Goal: Task Accomplishment & Management: Manage account settings

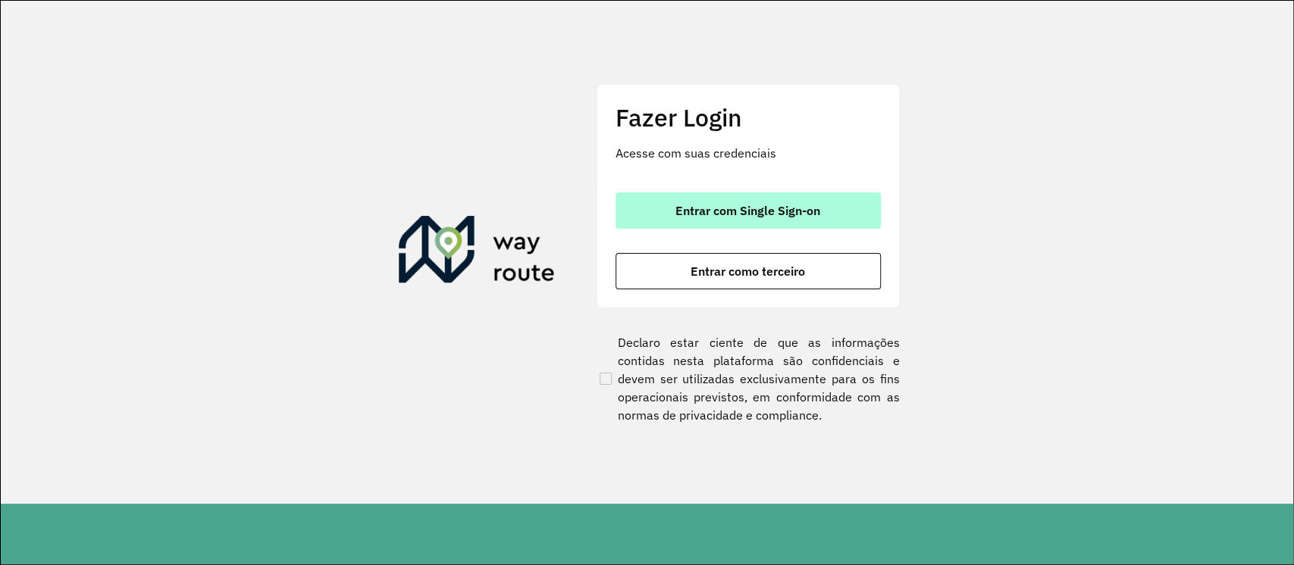
click at [747, 211] on span "Entrar com Single Sign-on" at bounding box center [747, 211] width 145 height 12
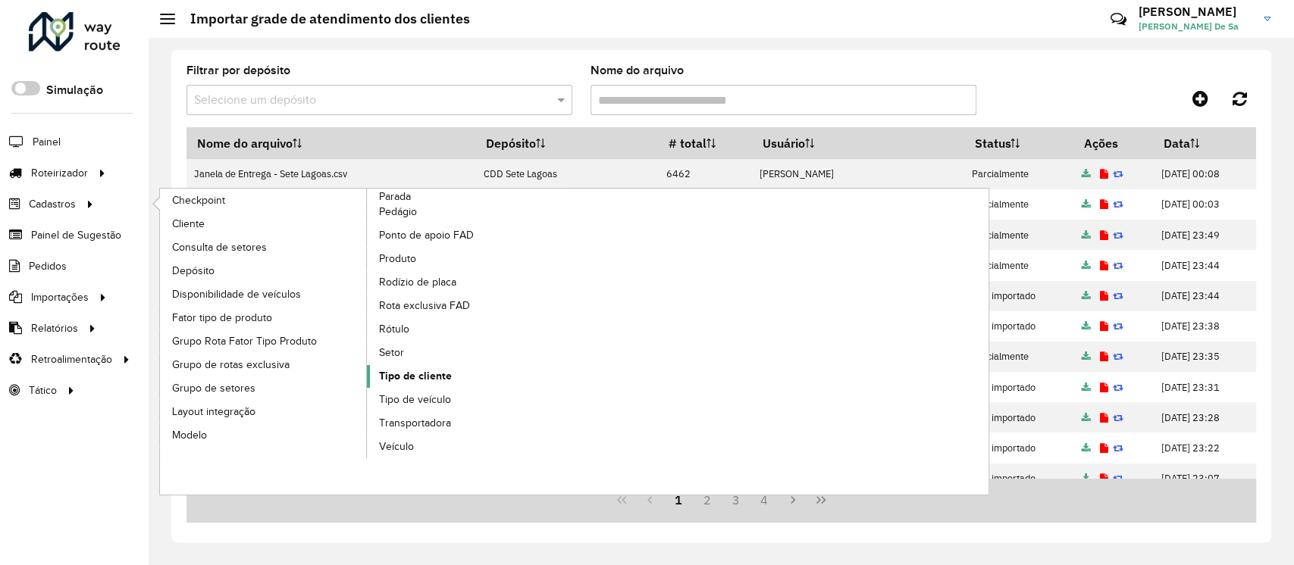
click at [415, 374] on span "Tipo de cliente" at bounding box center [415, 376] width 73 height 16
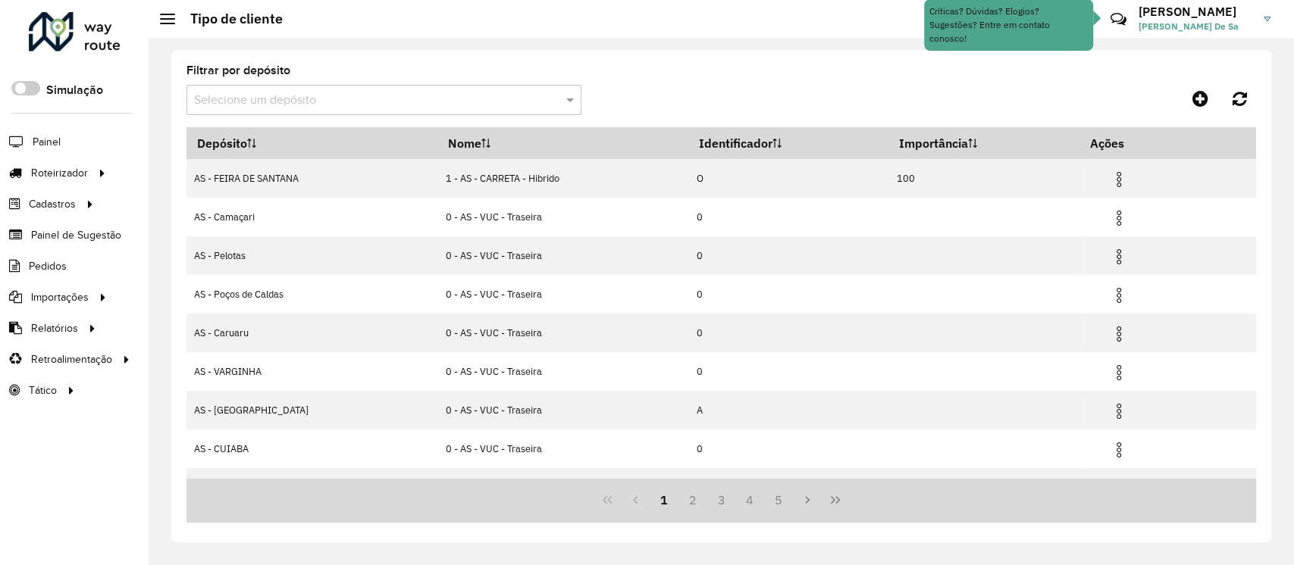
click at [269, 106] on input "text" at bounding box center [368, 101] width 349 height 18
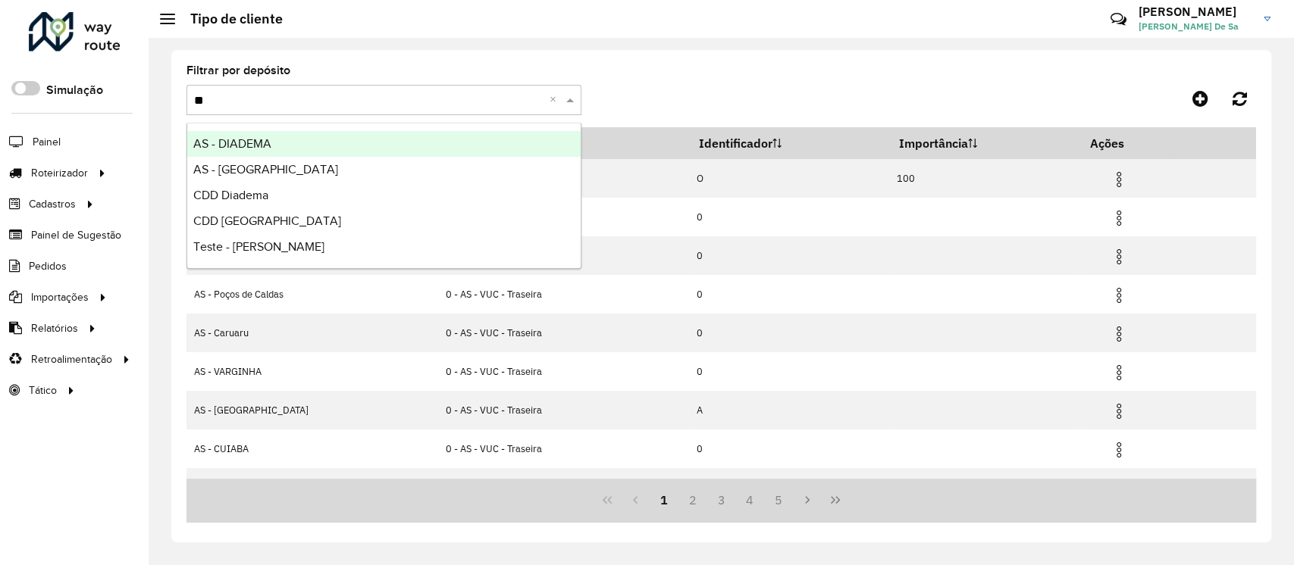
type input "***"
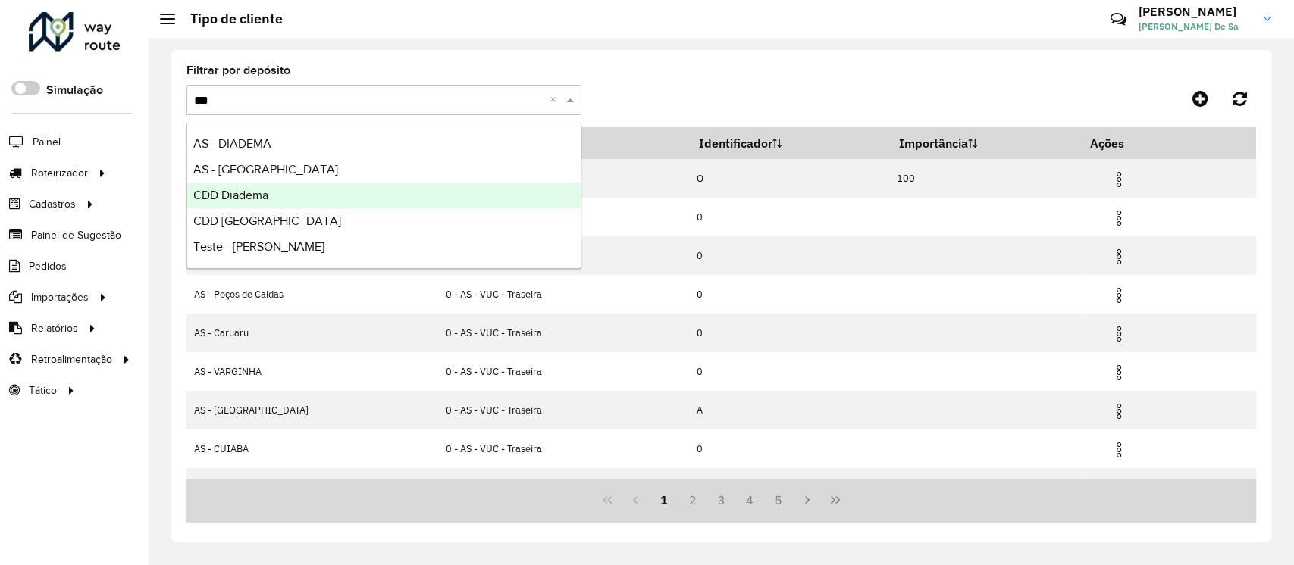
click at [268, 196] on span "CDD Diadema" at bounding box center [230, 195] width 75 height 13
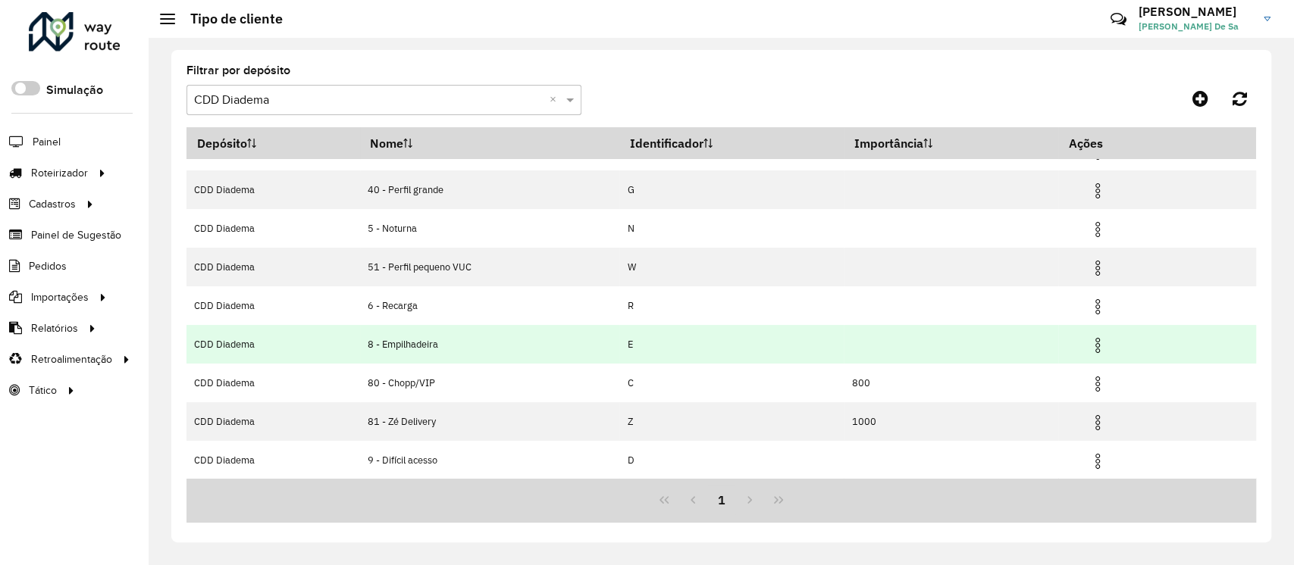
scroll to position [144, 0]
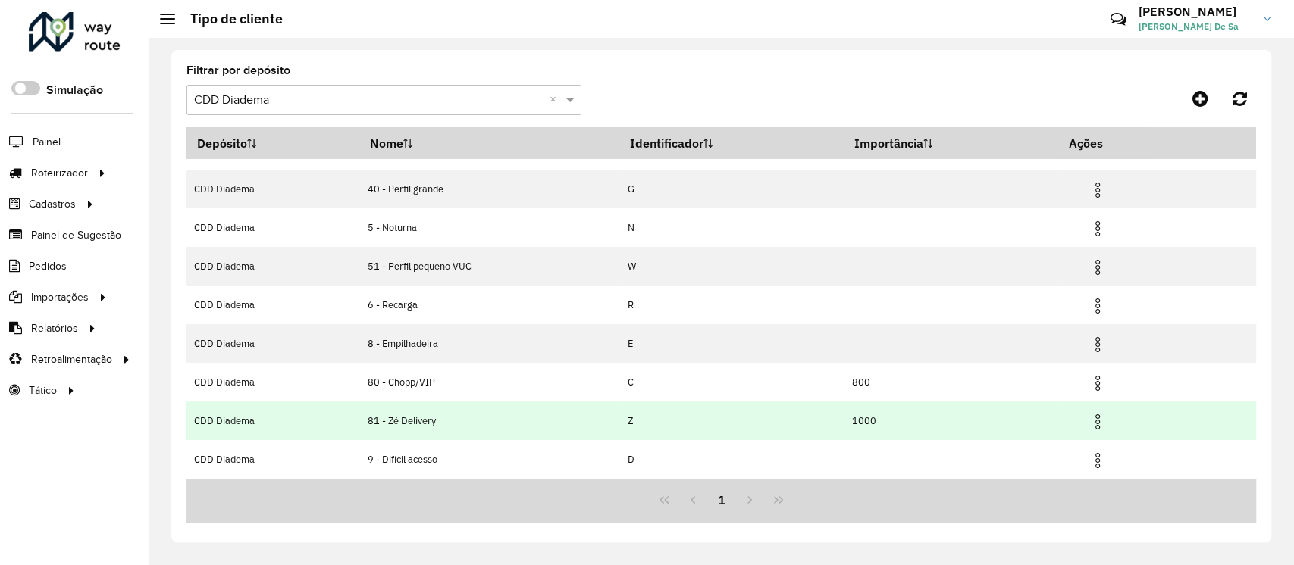
click at [1098, 427] on img at bounding box center [1097, 422] width 18 height 18
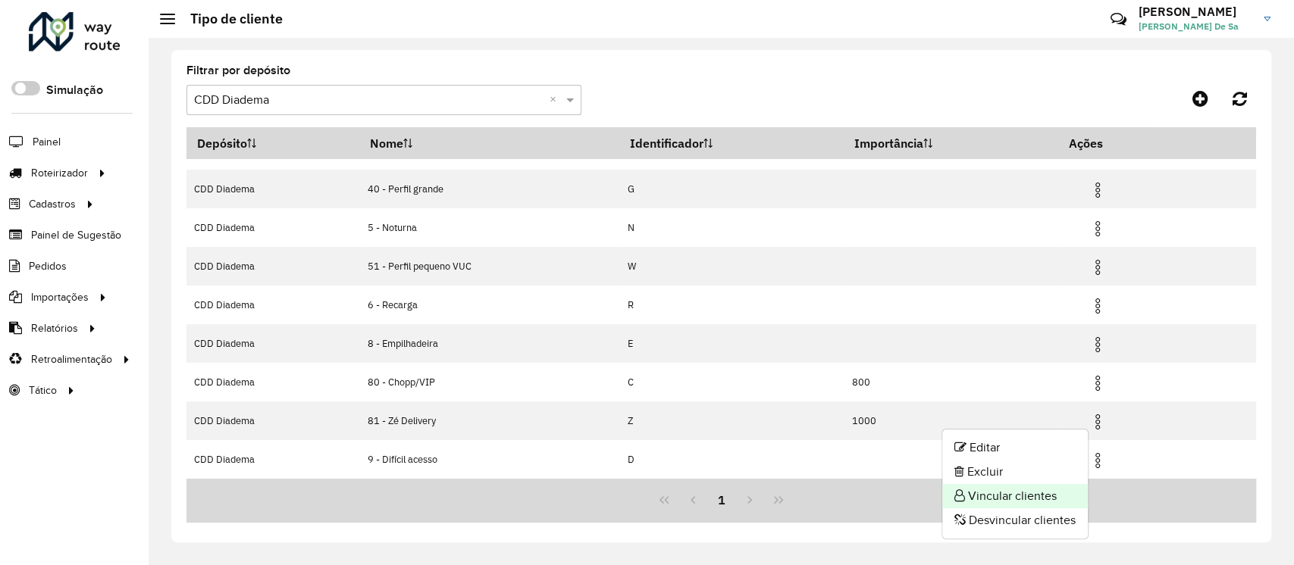
click at [1027, 498] on li "Vincular clientes" at bounding box center [1014, 496] width 145 height 24
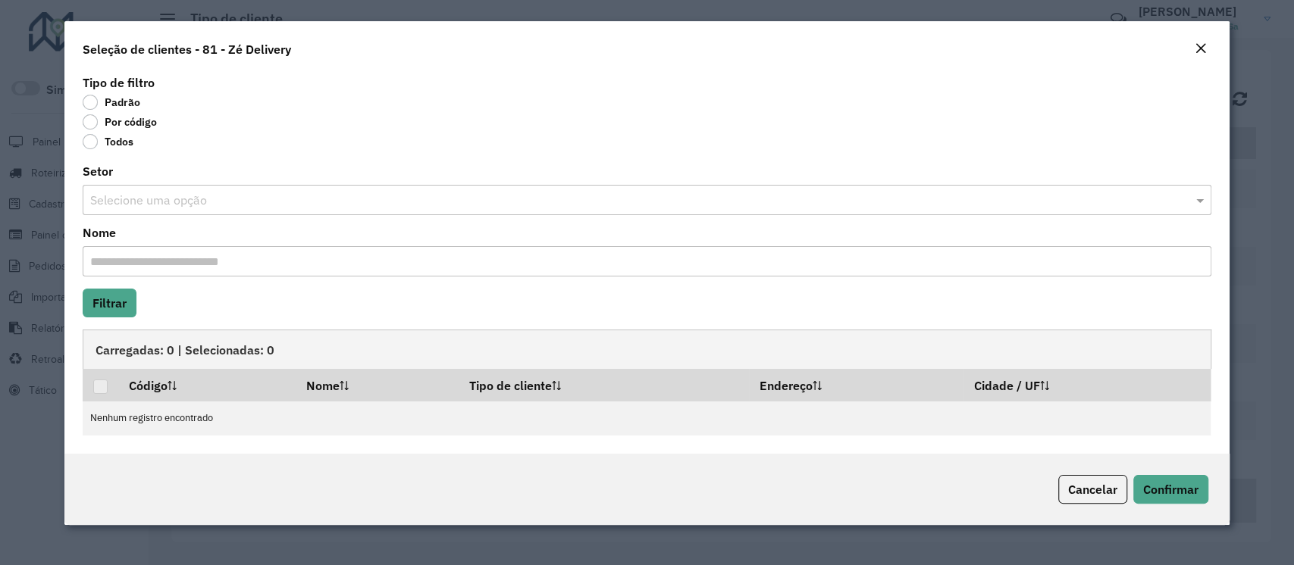
click at [99, 128] on label "Por código" at bounding box center [120, 121] width 74 height 15
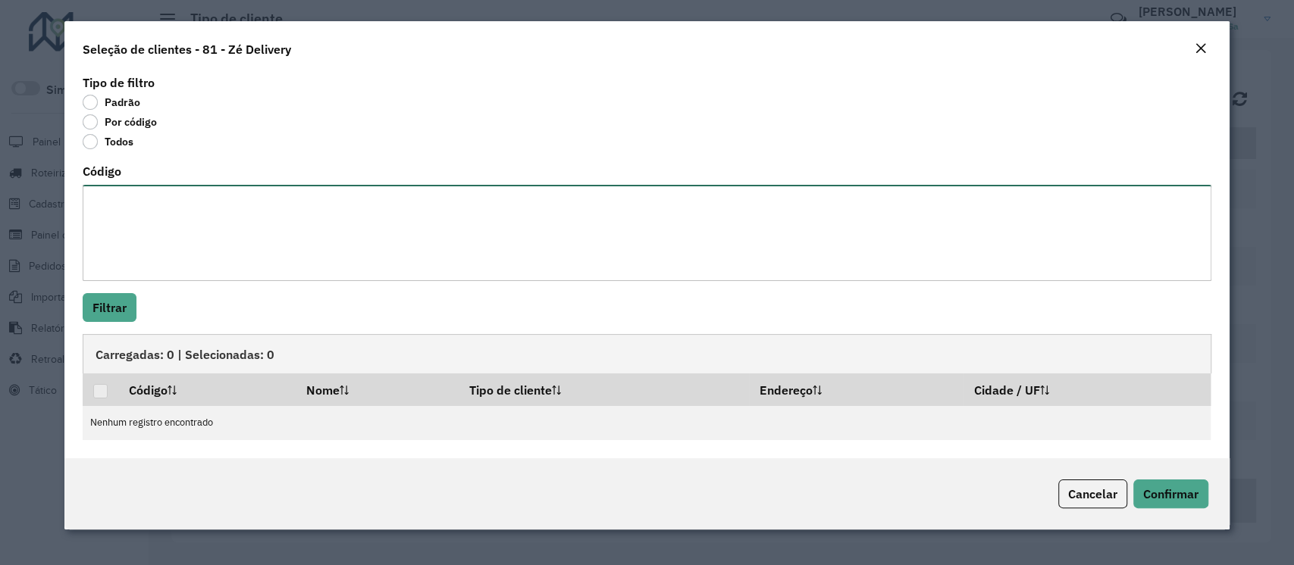
click at [97, 202] on textarea "Código" at bounding box center [647, 233] width 1128 height 96
paste textarea "***** ***** ***** ***** ***** ***** ***** ***** ***** ***** ***** ***** ***** *…"
type textarea "***** ***** ***** ***** ***** ***** ***** ***** ***** ***** ***** ***** ***** *…"
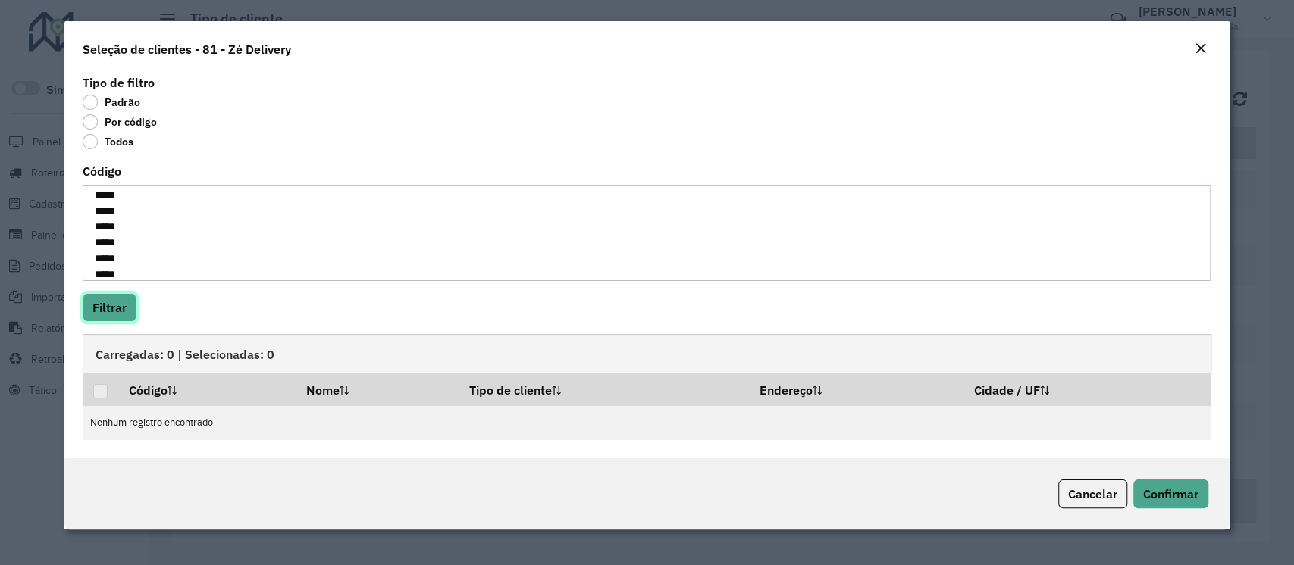
click at [106, 306] on button "Filtrar" at bounding box center [110, 307] width 54 height 29
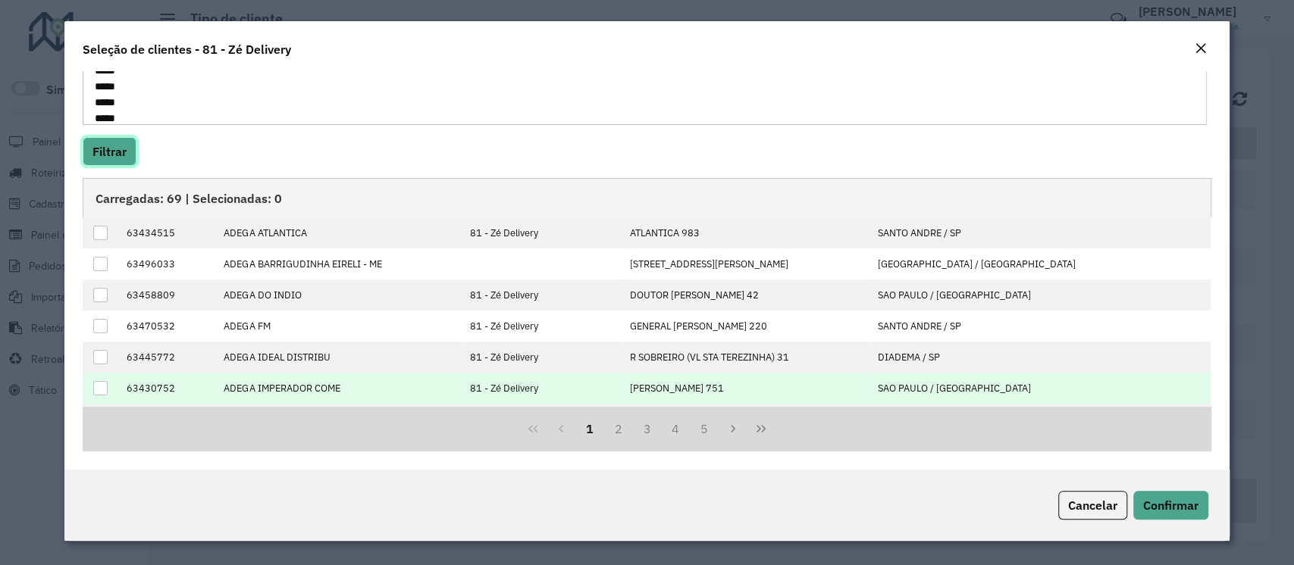
scroll to position [152, 0]
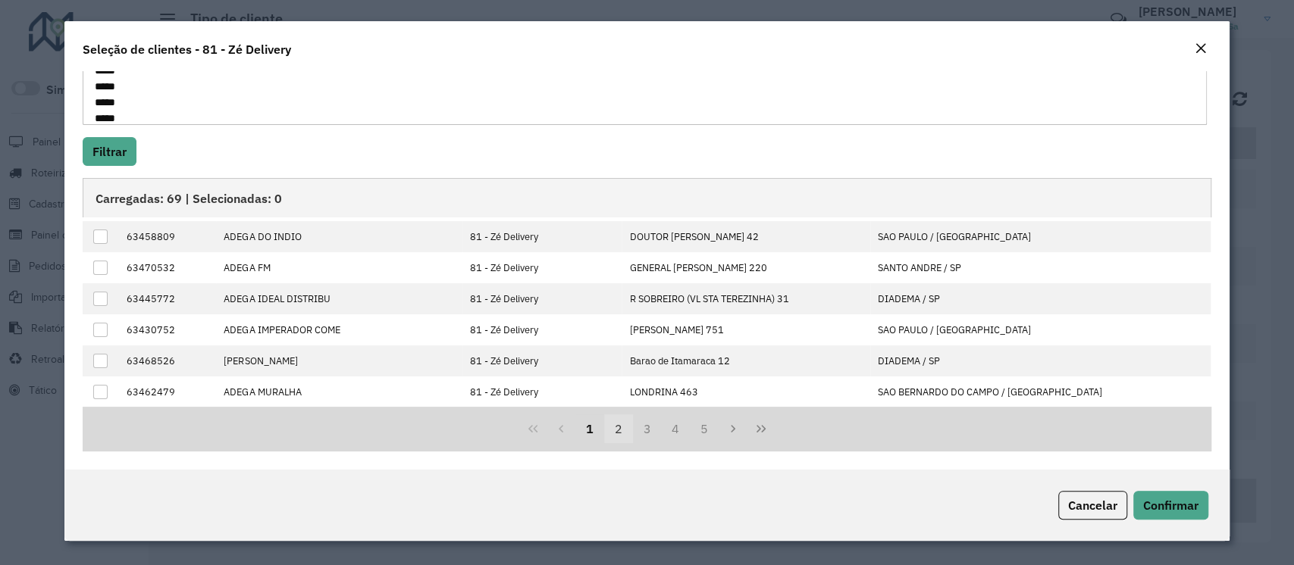
click at [613, 434] on button "2" at bounding box center [618, 429] width 29 height 29
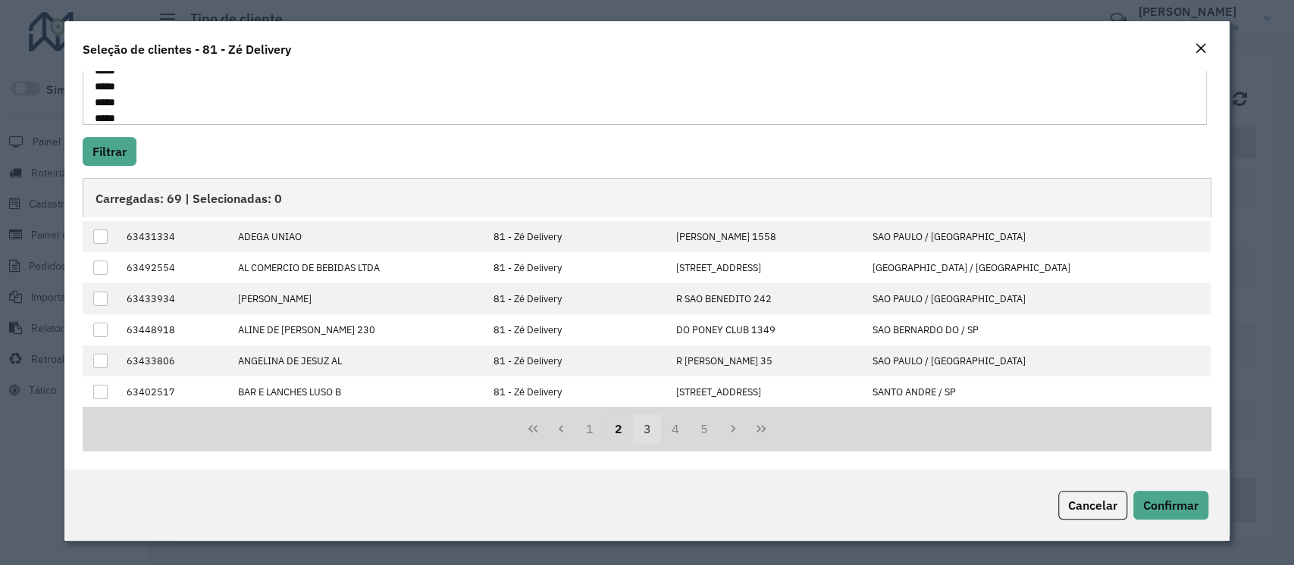
click at [640, 436] on button "3" at bounding box center [647, 429] width 29 height 29
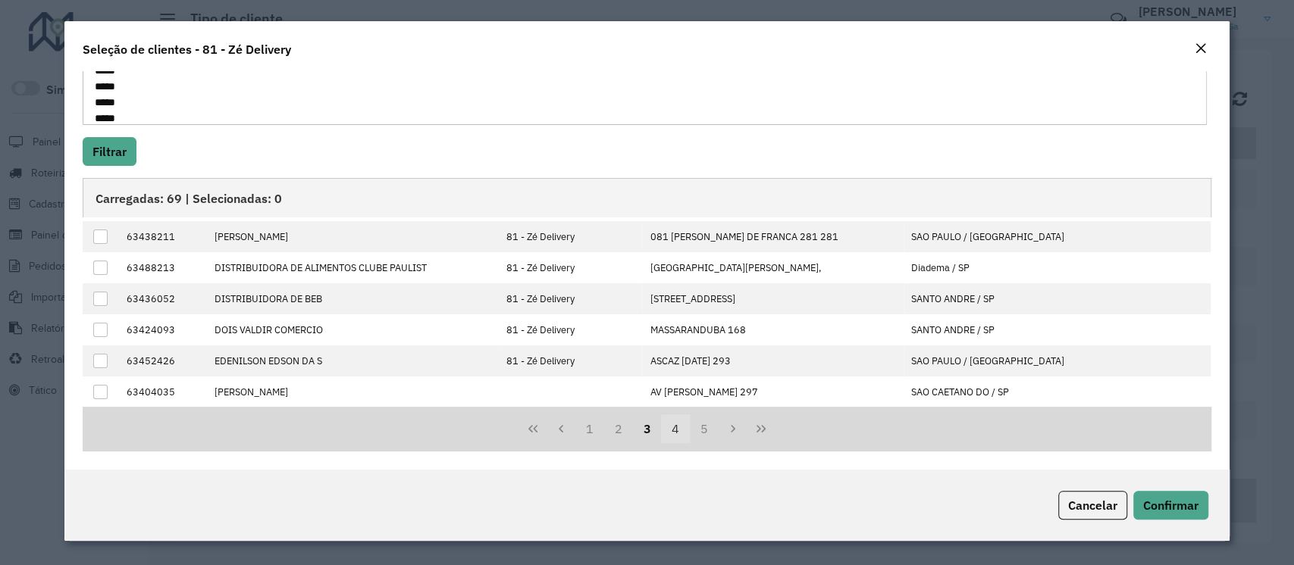
click at [668, 433] on button "4" at bounding box center [675, 429] width 29 height 29
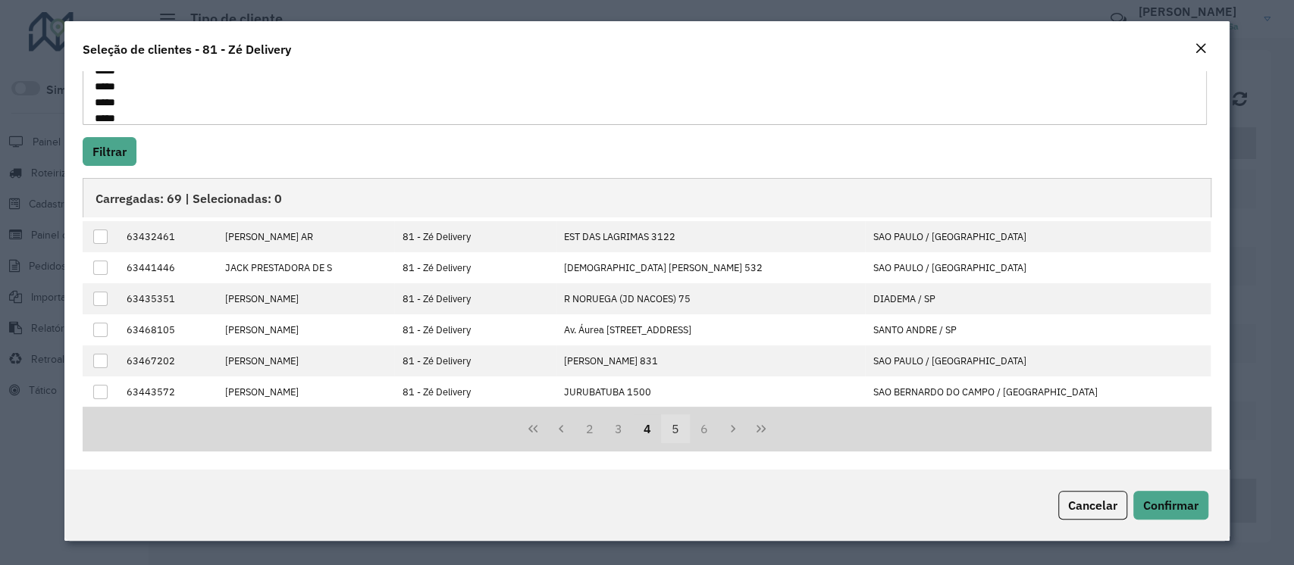
click at [679, 435] on button "5" at bounding box center [675, 429] width 29 height 29
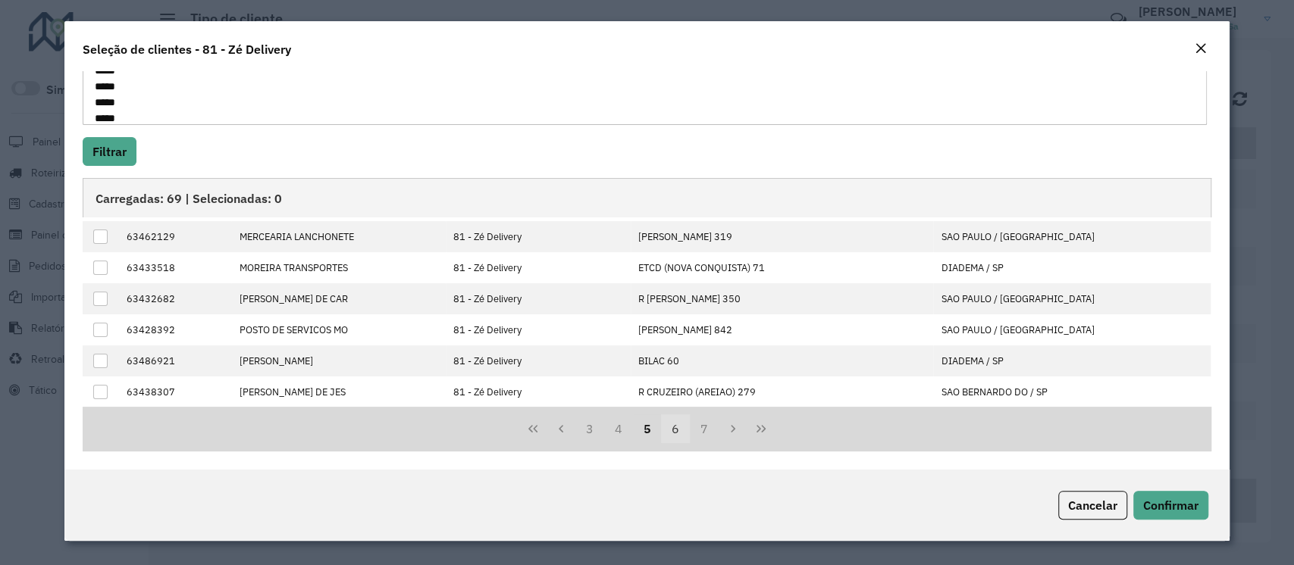
click at [677, 435] on button "6" at bounding box center [675, 429] width 29 height 29
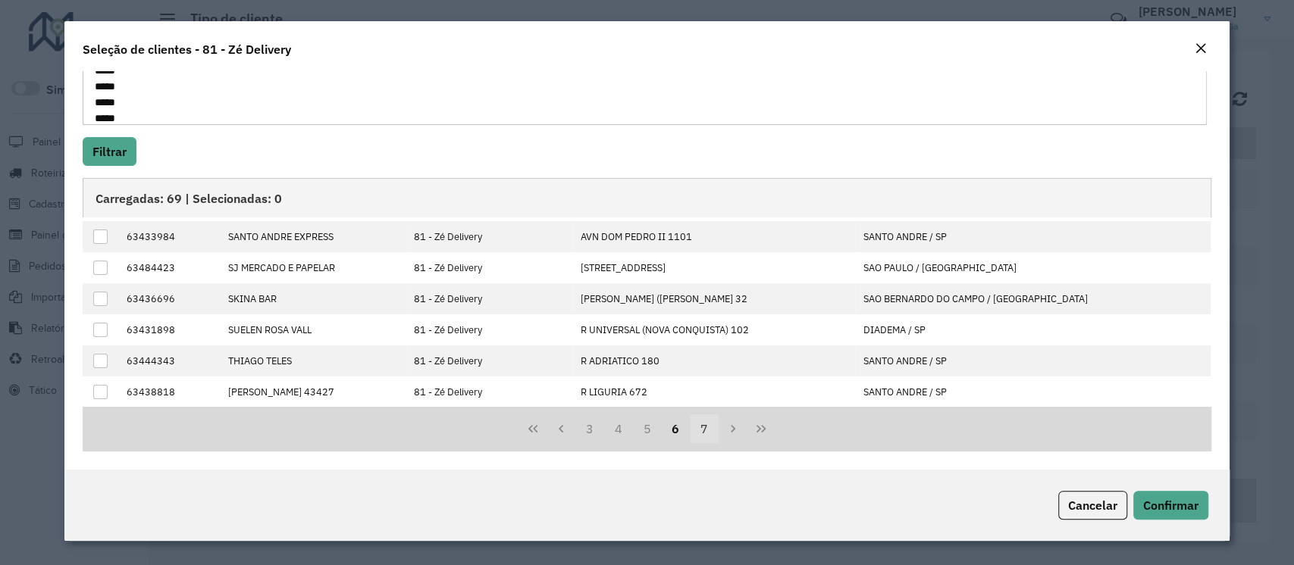
click at [697, 434] on button "7" at bounding box center [704, 429] width 29 height 29
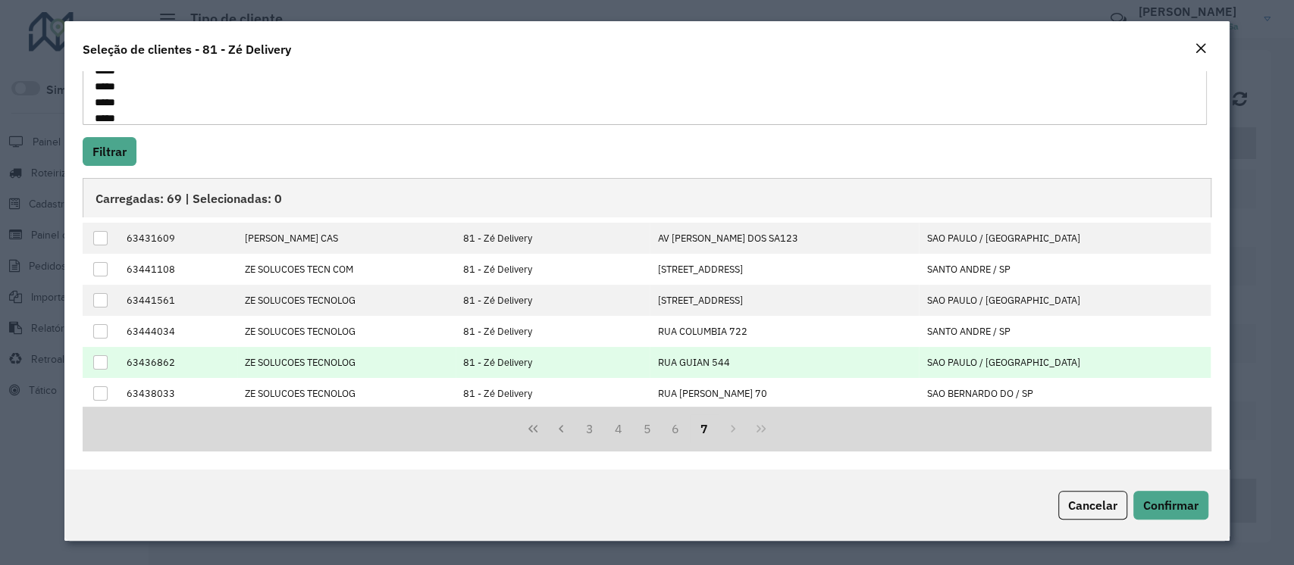
scroll to position [121, 0]
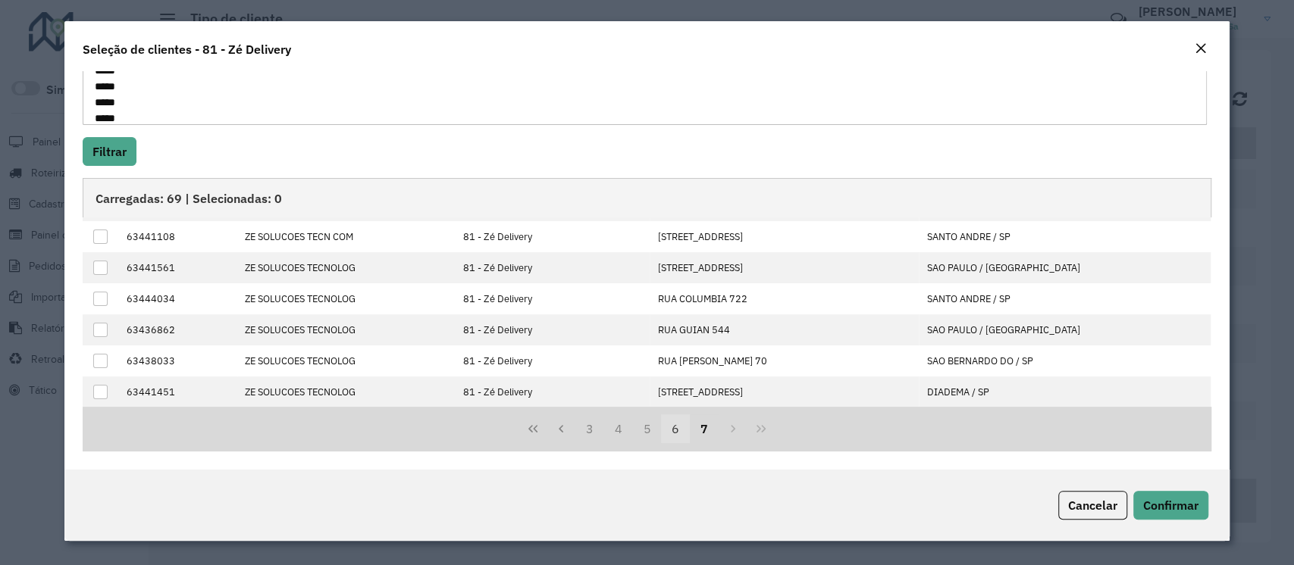
click at [673, 440] on button "6" at bounding box center [675, 429] width 29 height 29
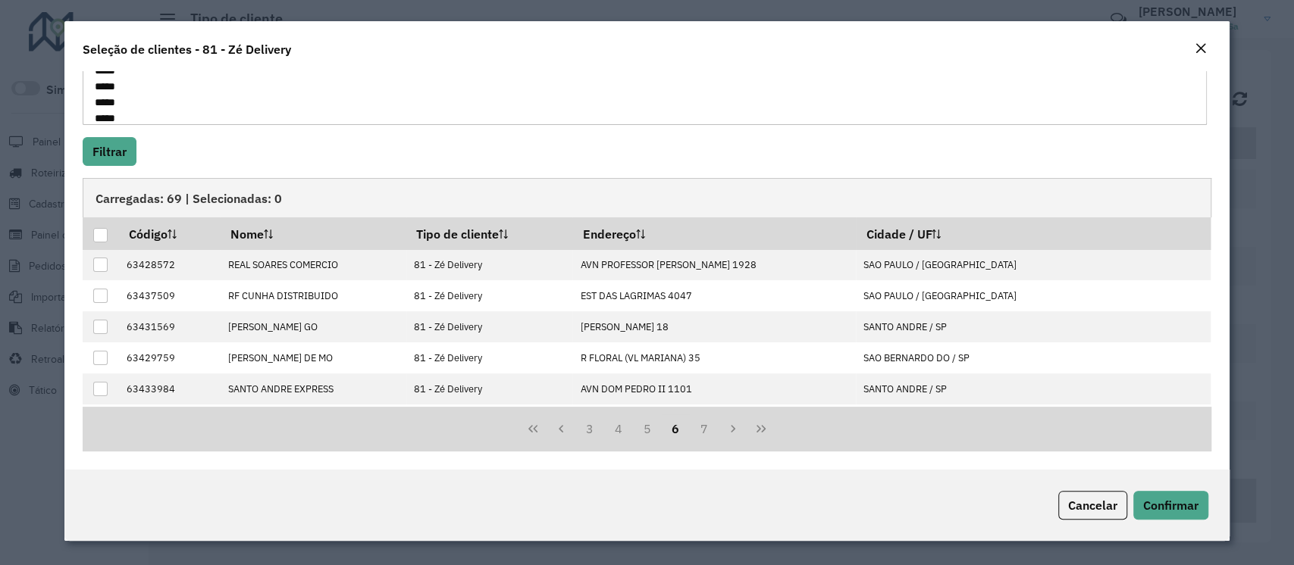
scroll to position [0, 0]
click at [651, 427] on button "5" at bounding box center [647, 429] width 29 height 29
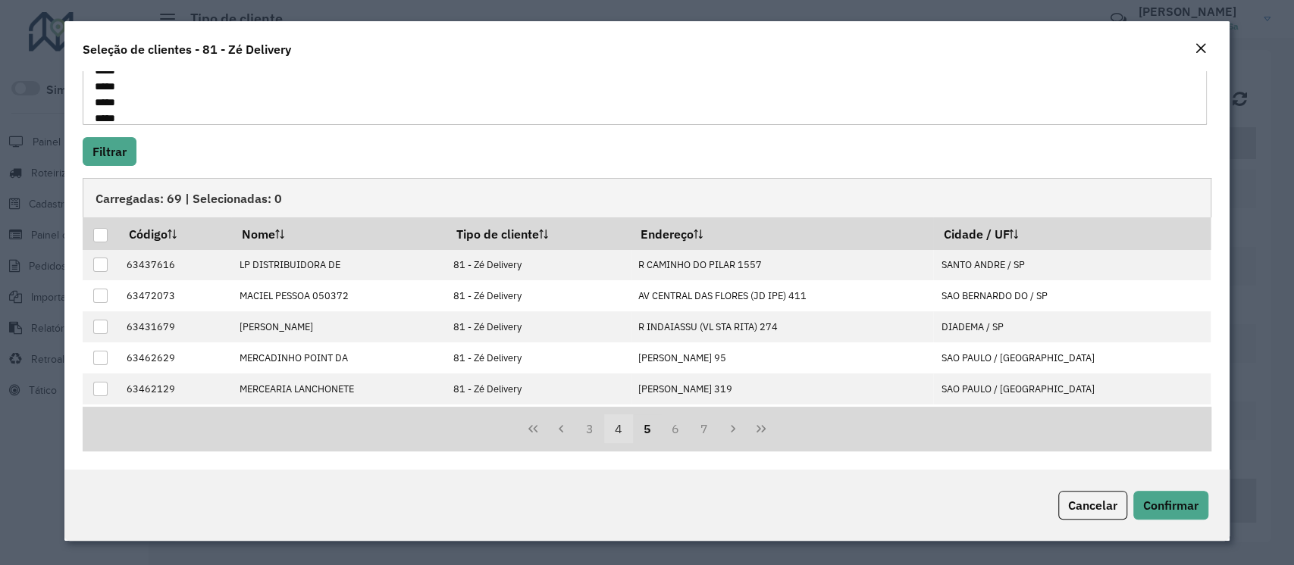
click at [621, 426] on button "4" at bounding box center [618, 429] width 29 height 29
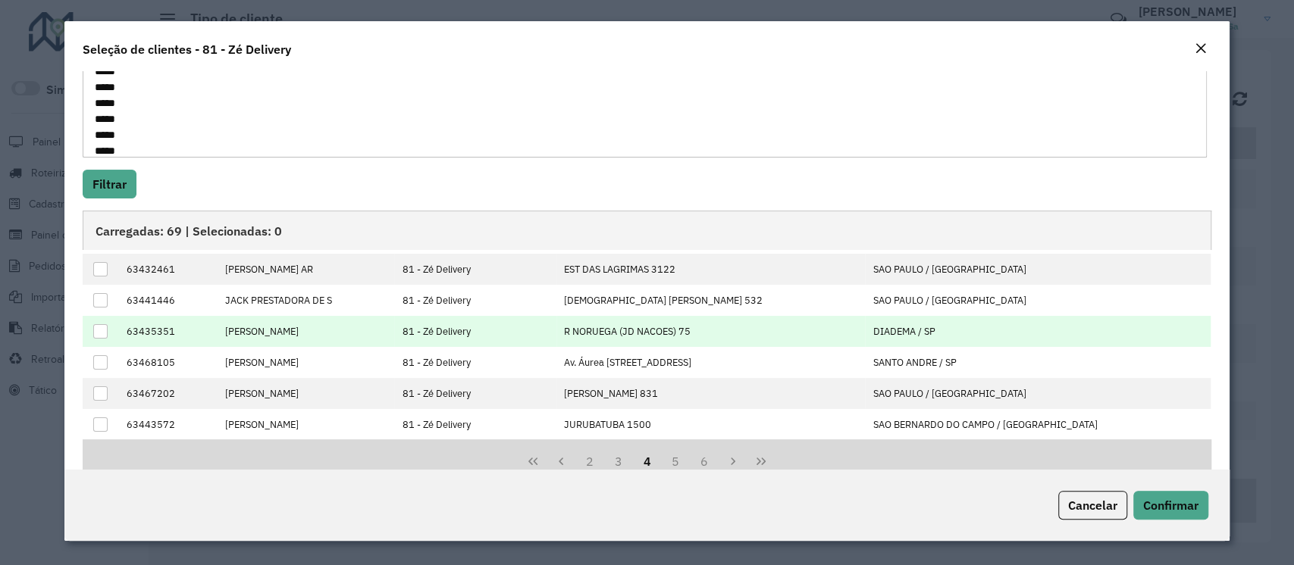
scroll to position [156, 0]
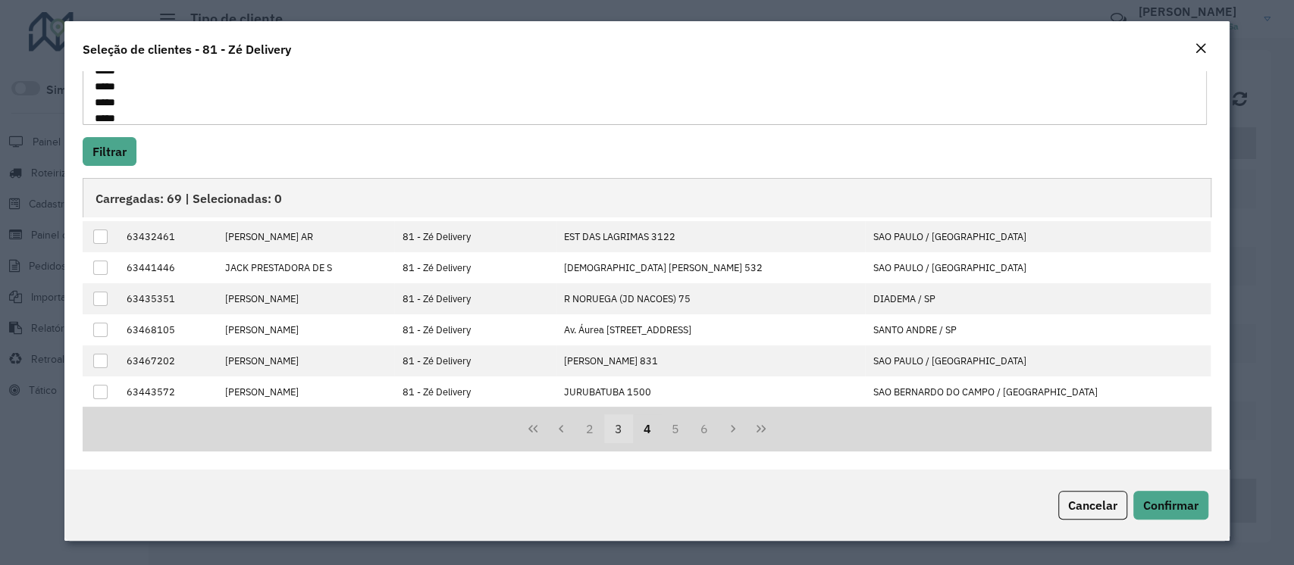
click at [618, 424] on button "3" at bounding box center [618, 429] width 29 height 29
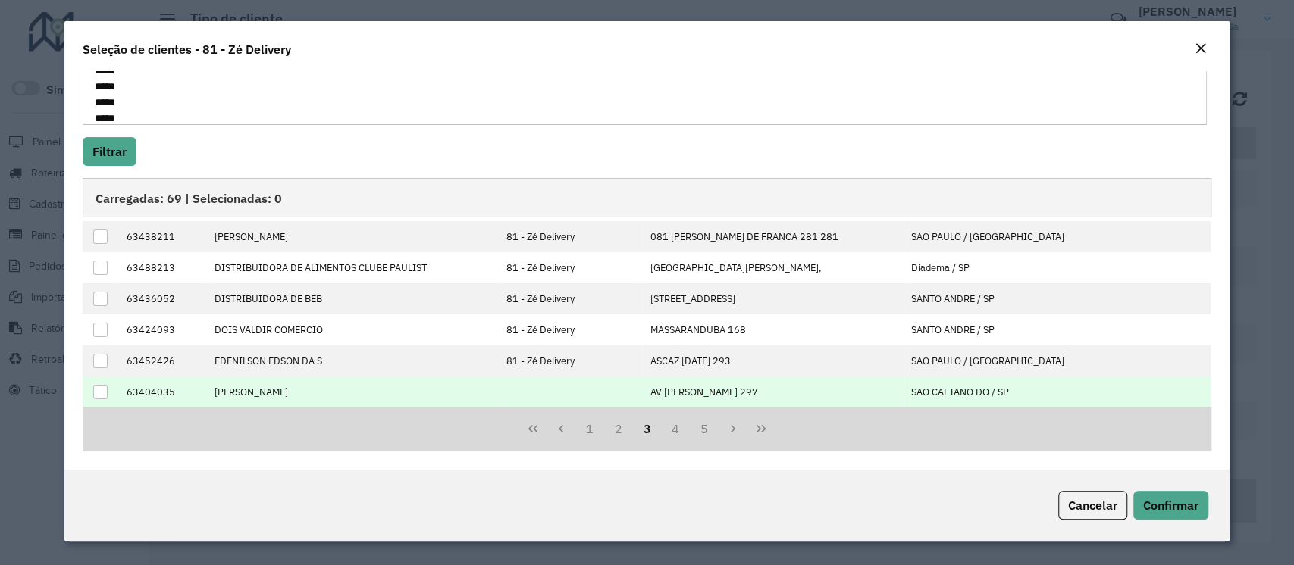
click at [102, 391] on div at bounding box center [100, 392] width 14 height 14
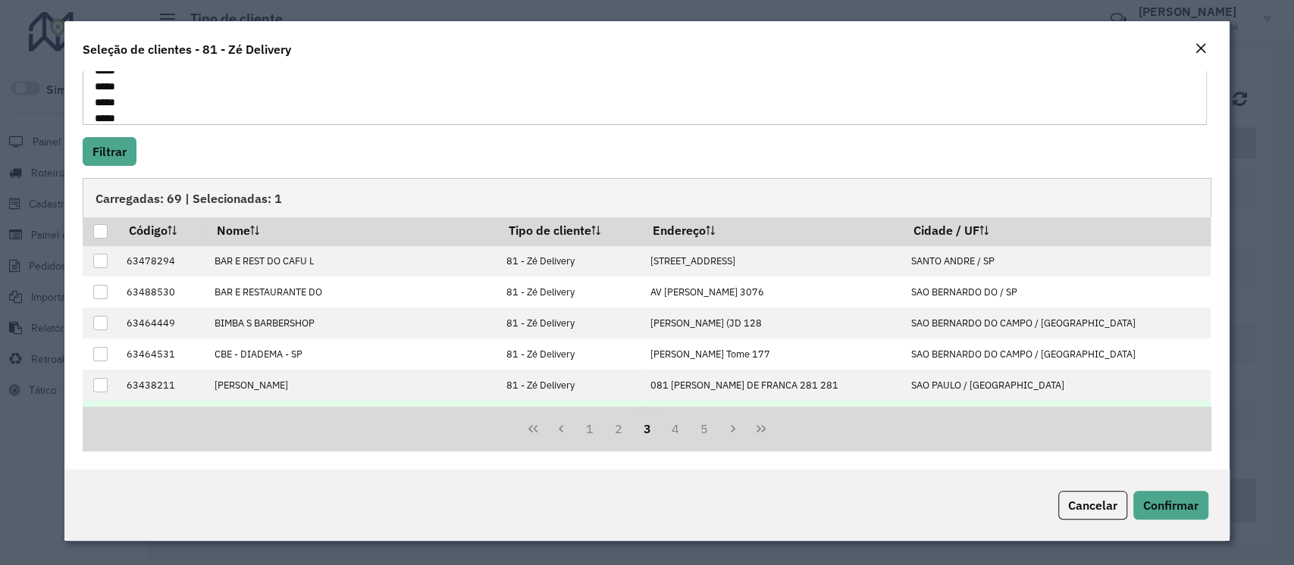
scroll to position [0, 0]
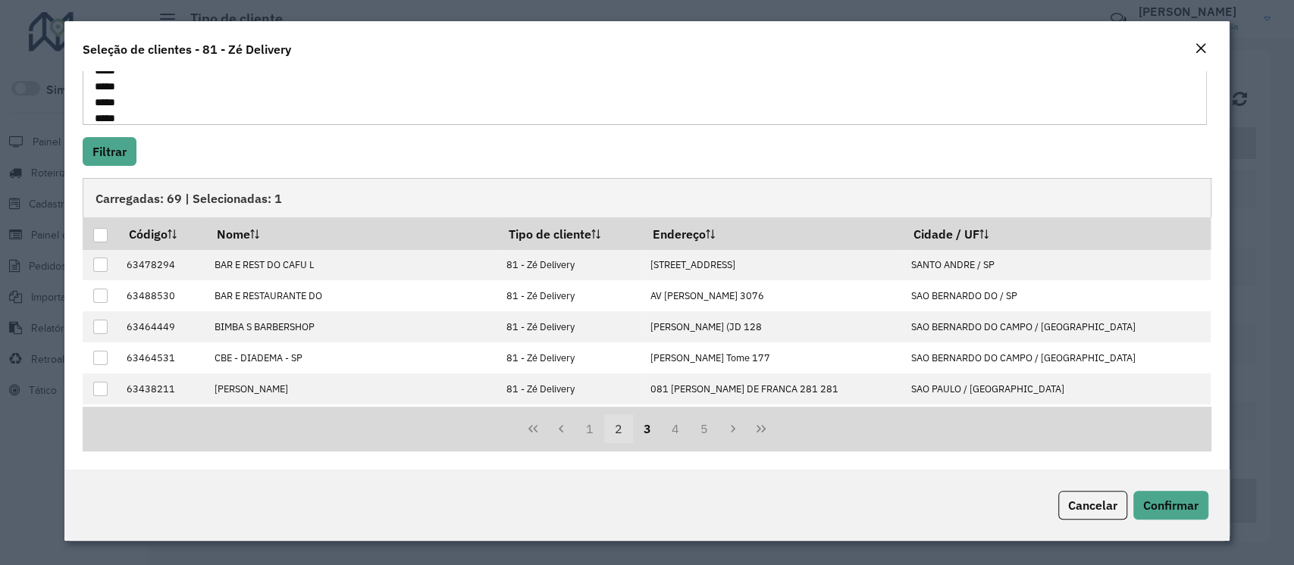
click at [612, 432] on button "2" at bounding box center [618, 429] width 29 height 29
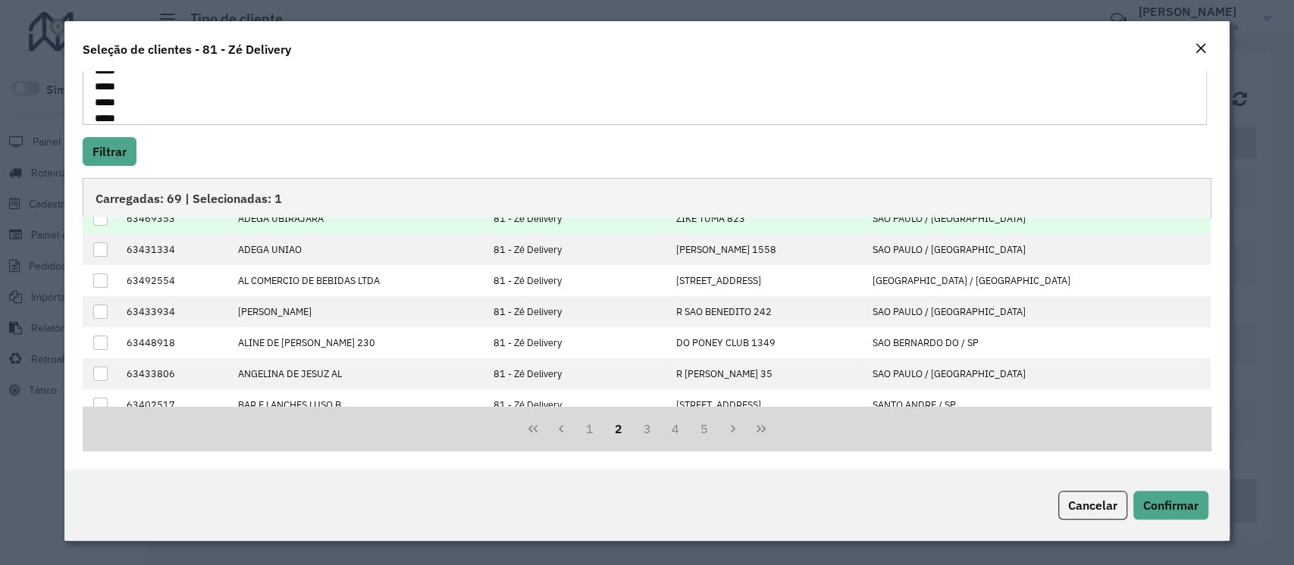
scroll to position [152, 0]
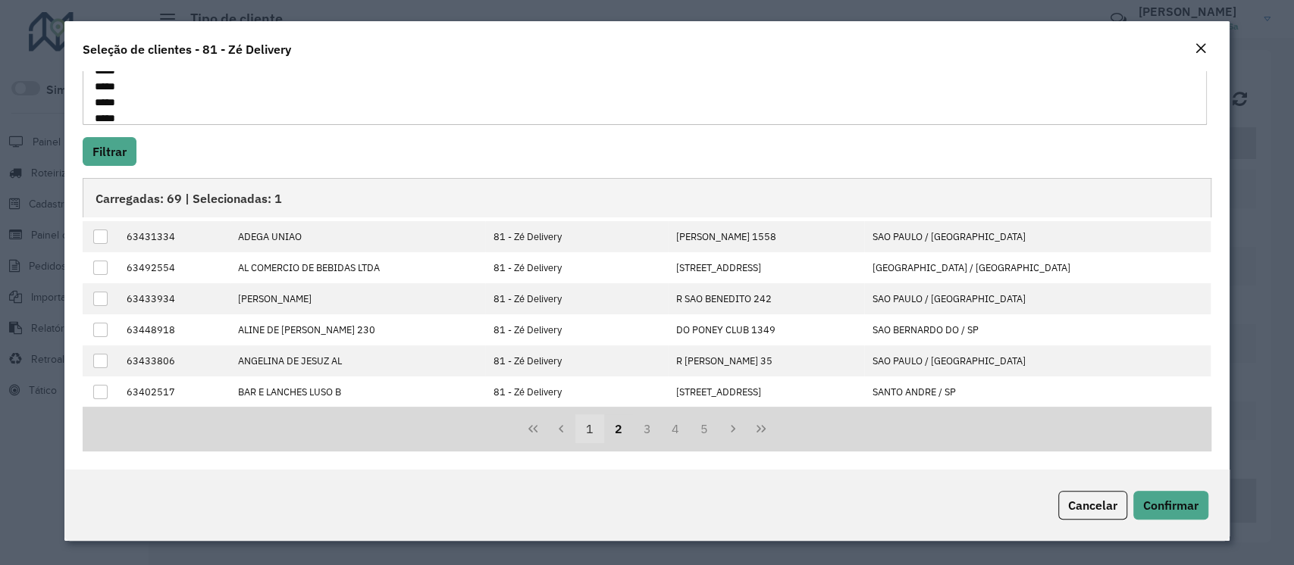
click at [587, 435] on button "1" at bounding box center [589, 429] width 29 height 29
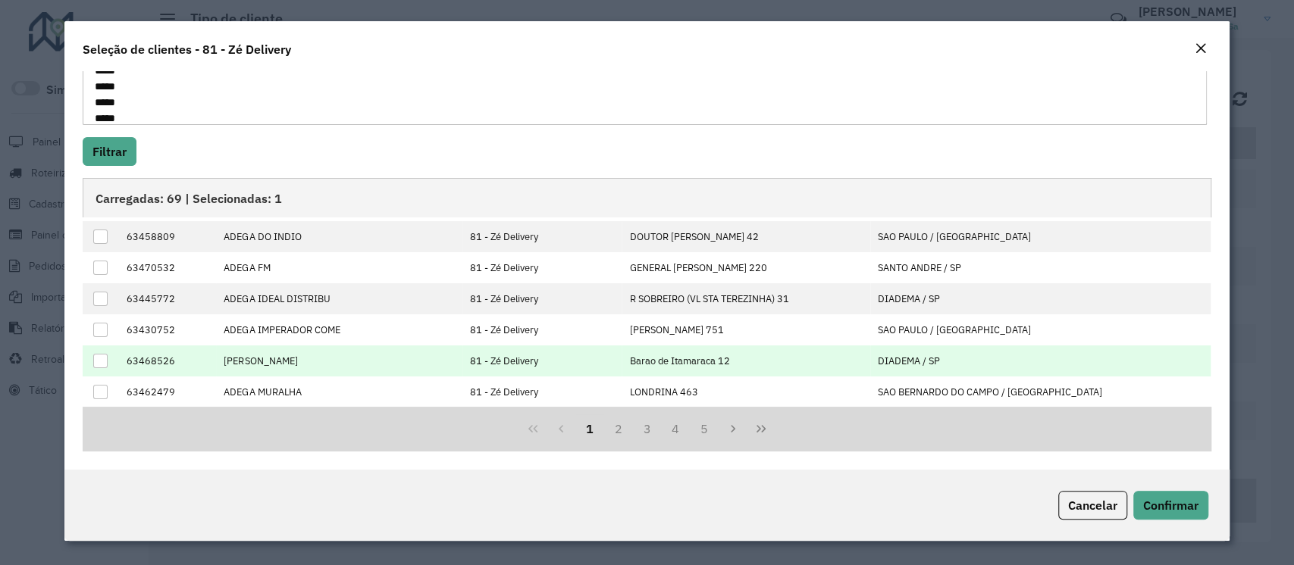
scroll to position [0, 0]
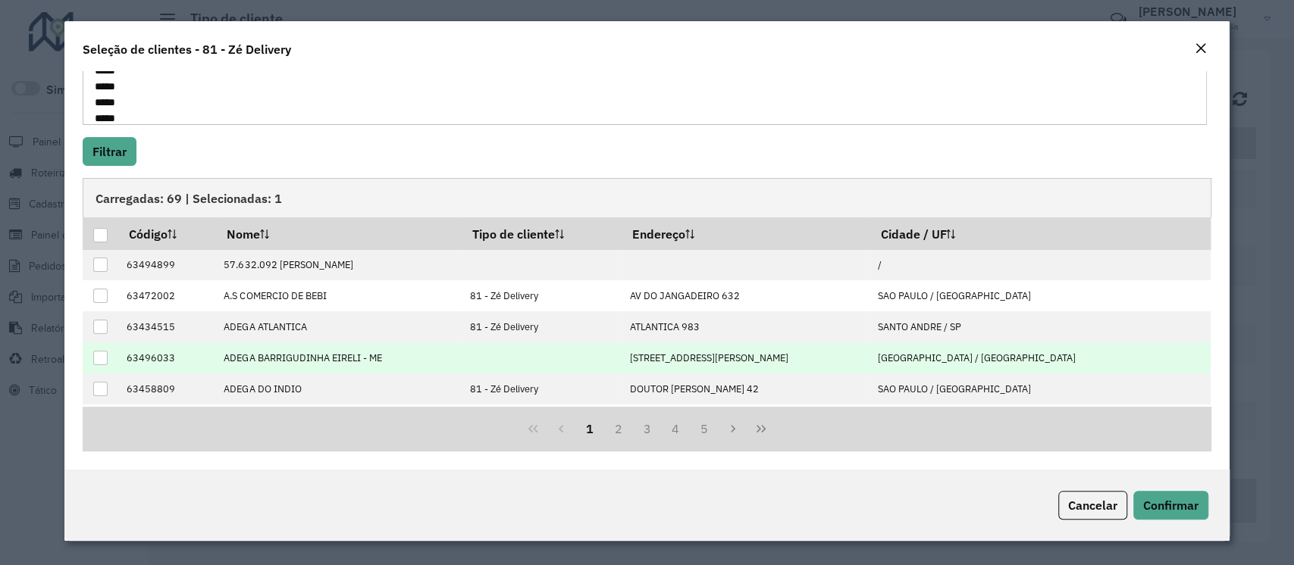
click at [104, 361] on div at bounding box center [100, 358] width 14 height 14
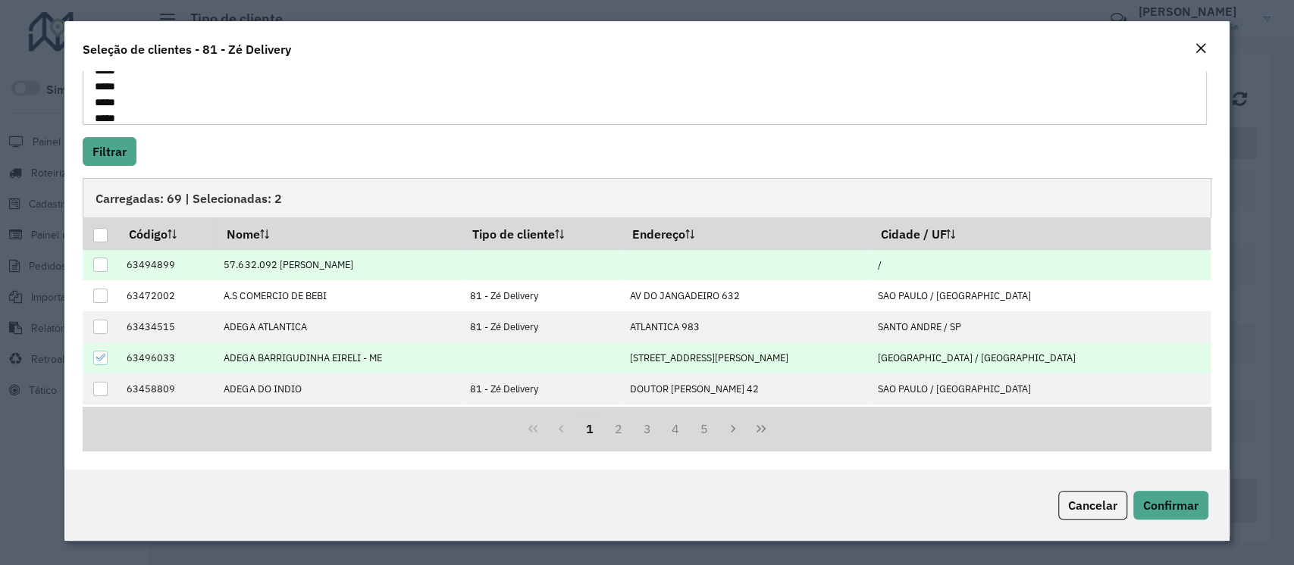
click at [96, 262] on div at bounding box center [100, 265] width 14 height 14
click at [1165, 512] on span "Confirmar" at bounding box center [1170, 505] width 55 height 15
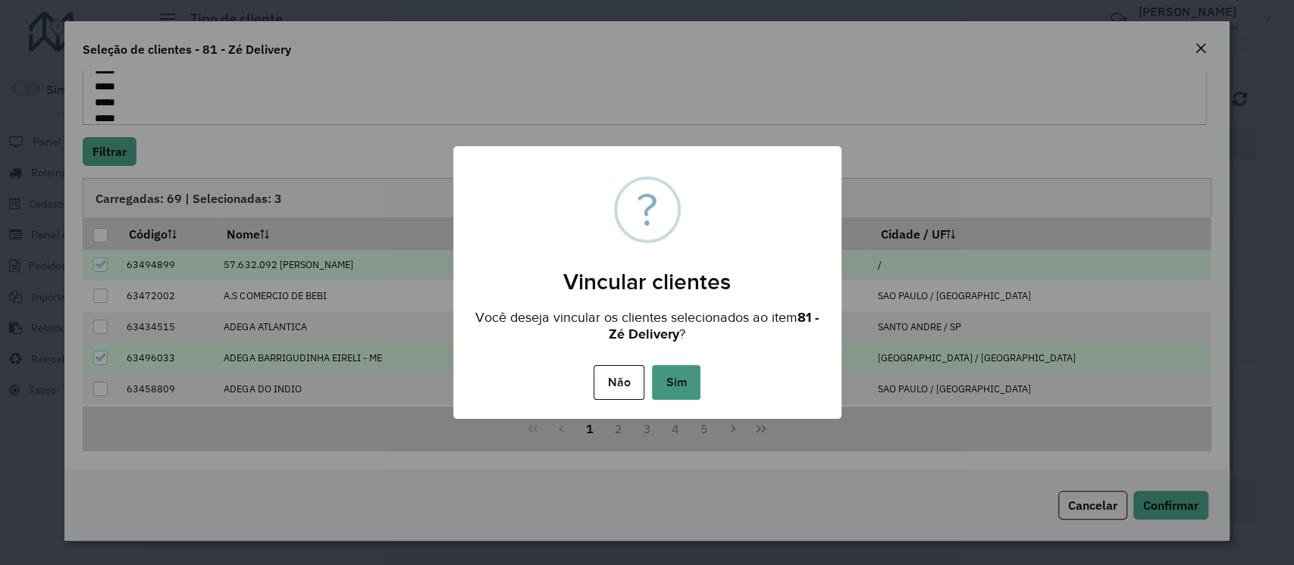
click at [682, 383] on button "Sim" at bounding box center [676, 382] width 48 height 35
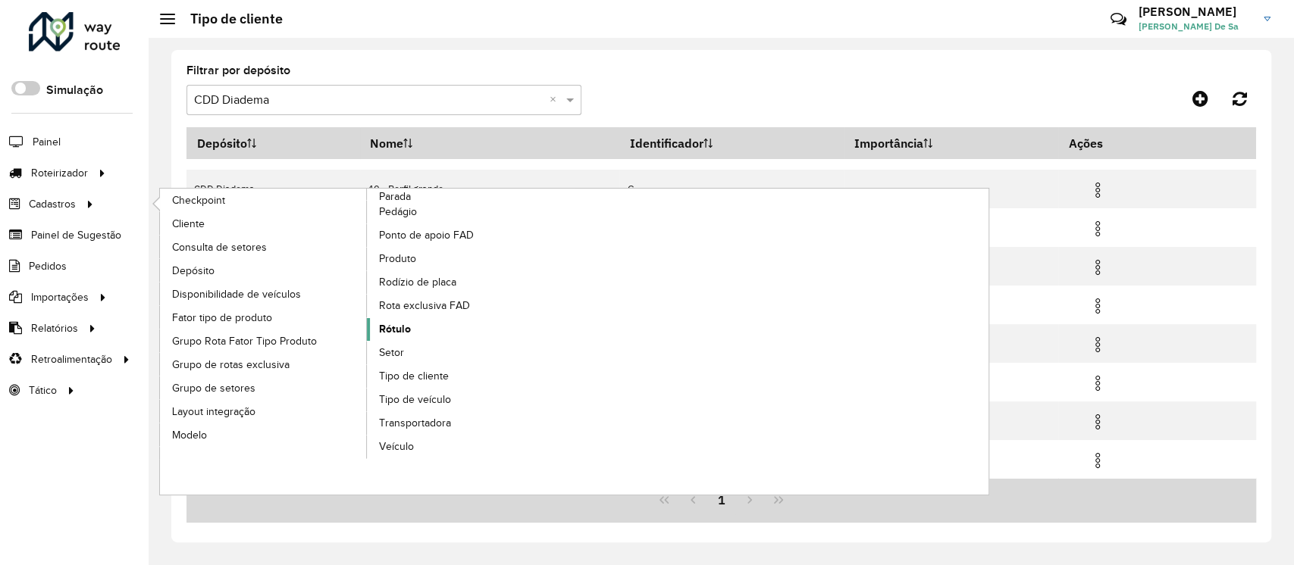
click at [396, 330] on span "Rótulo" at bounding box center [395, 329] width 32 height 16
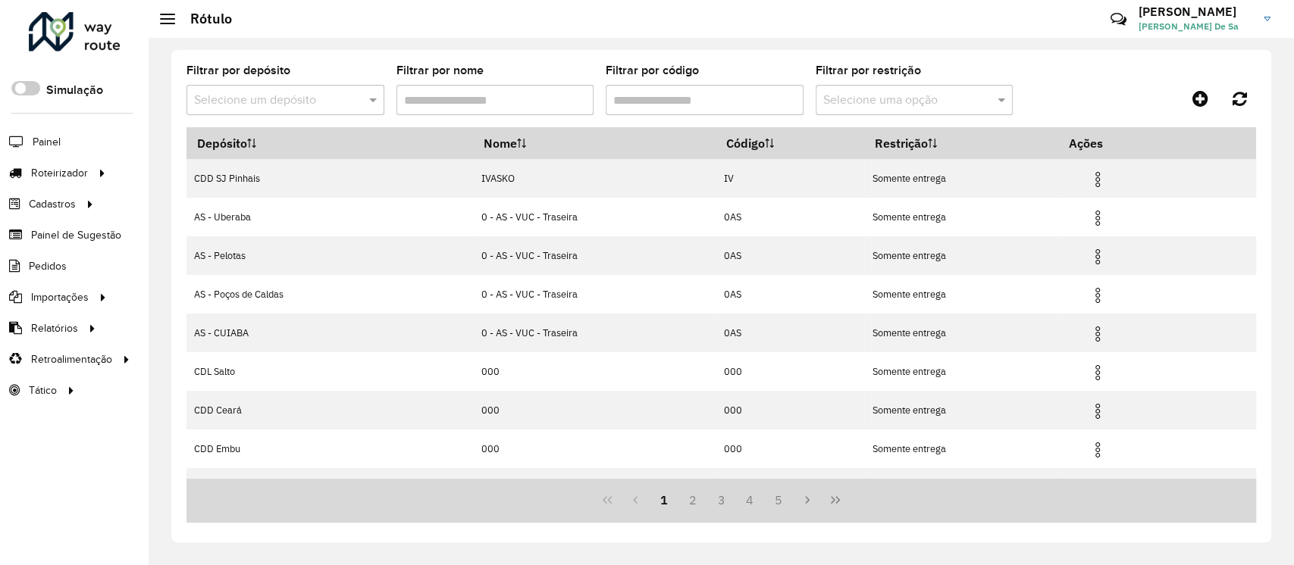
click at [237, 108] on input "text" at bounding box center [270, 101] width 152 height 18
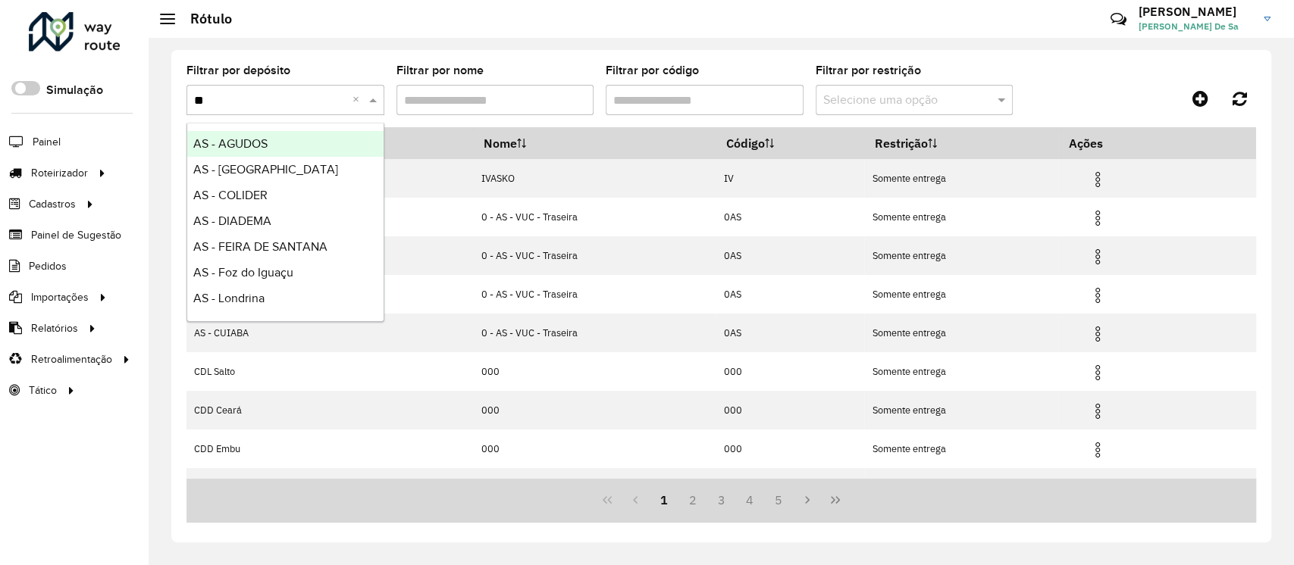
type input "***"
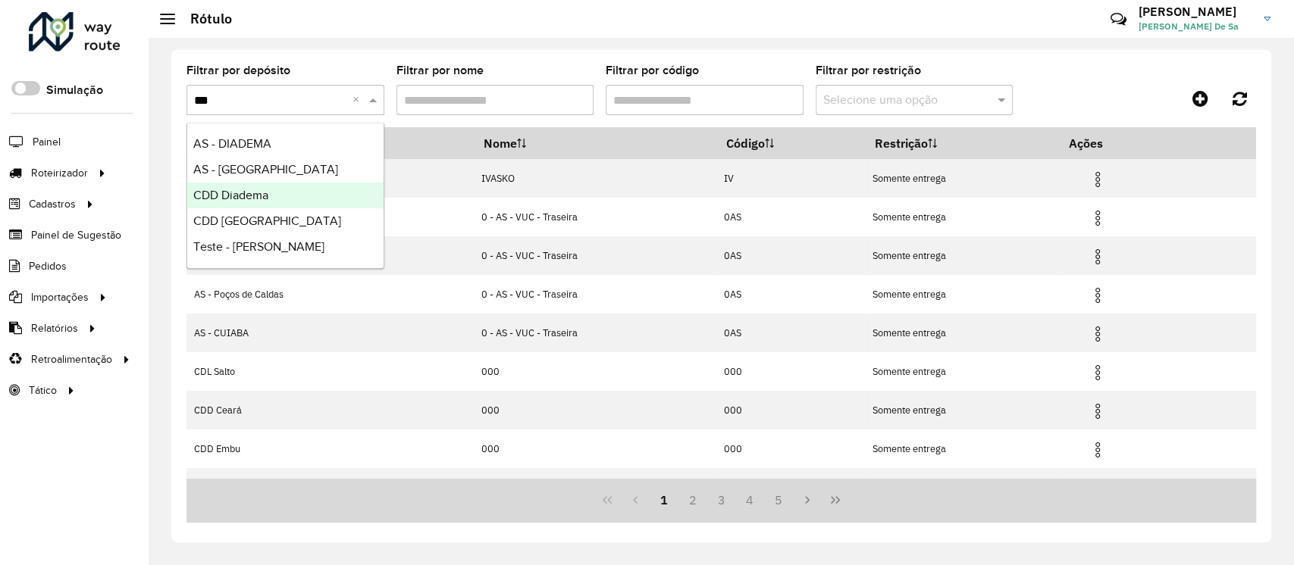
click at [255, 194] on span "CDD Diadema" at bounding box center [230, 195] width 75 height 13
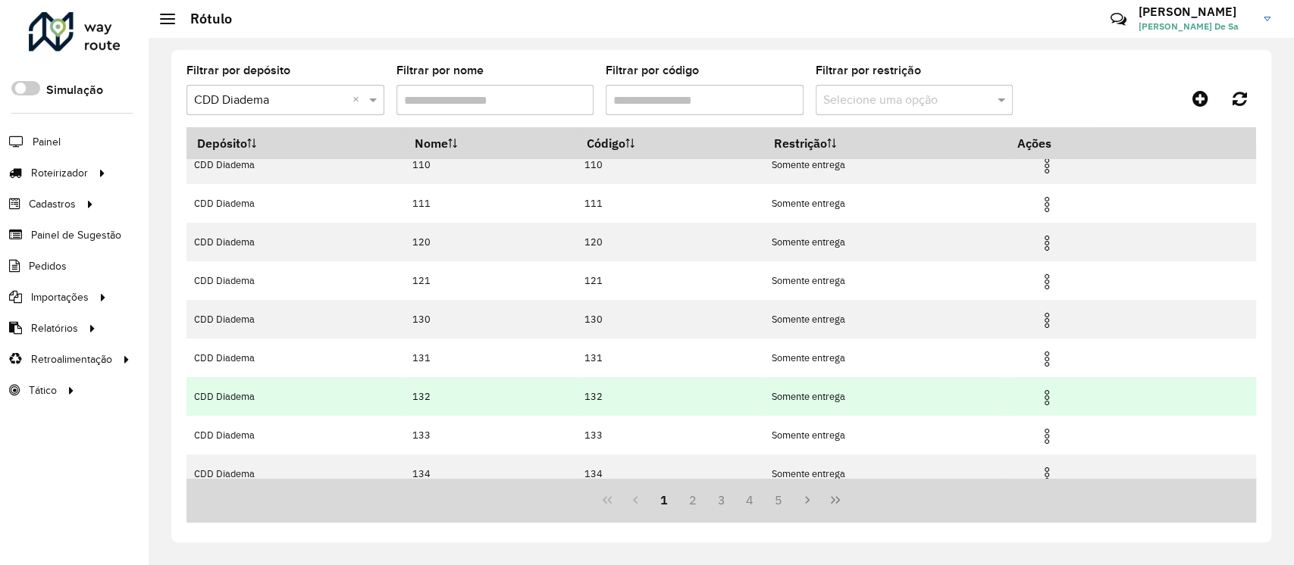
scroll to position [144, 0]
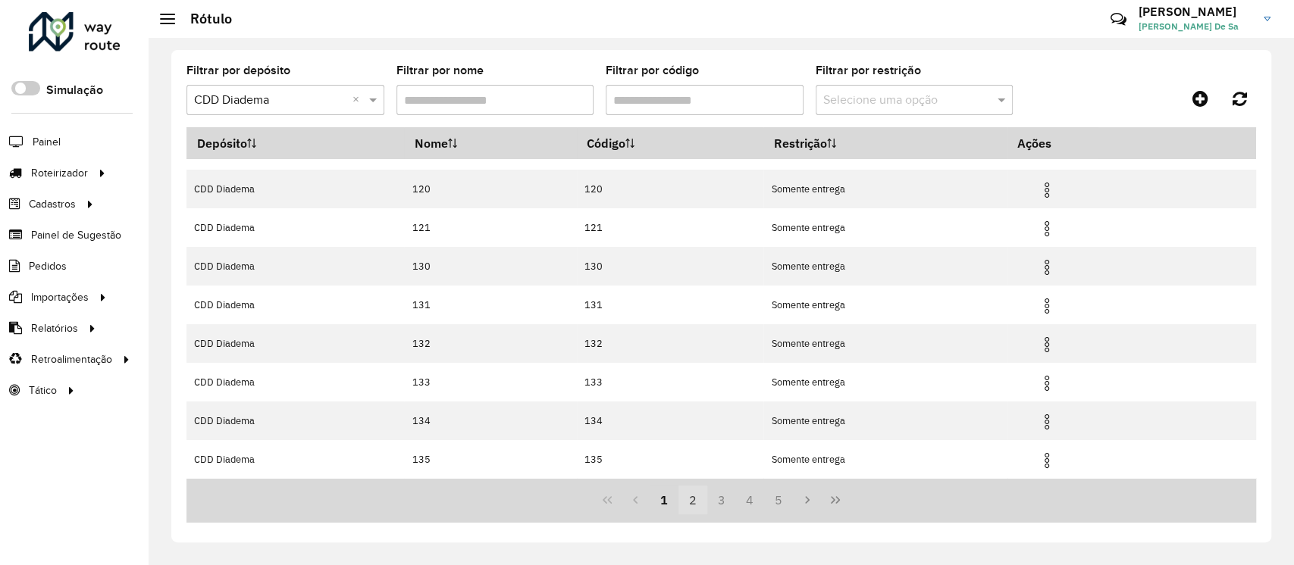
click at [686, 502] on button "2" at bounding box center [692, 500] width 29 height 29
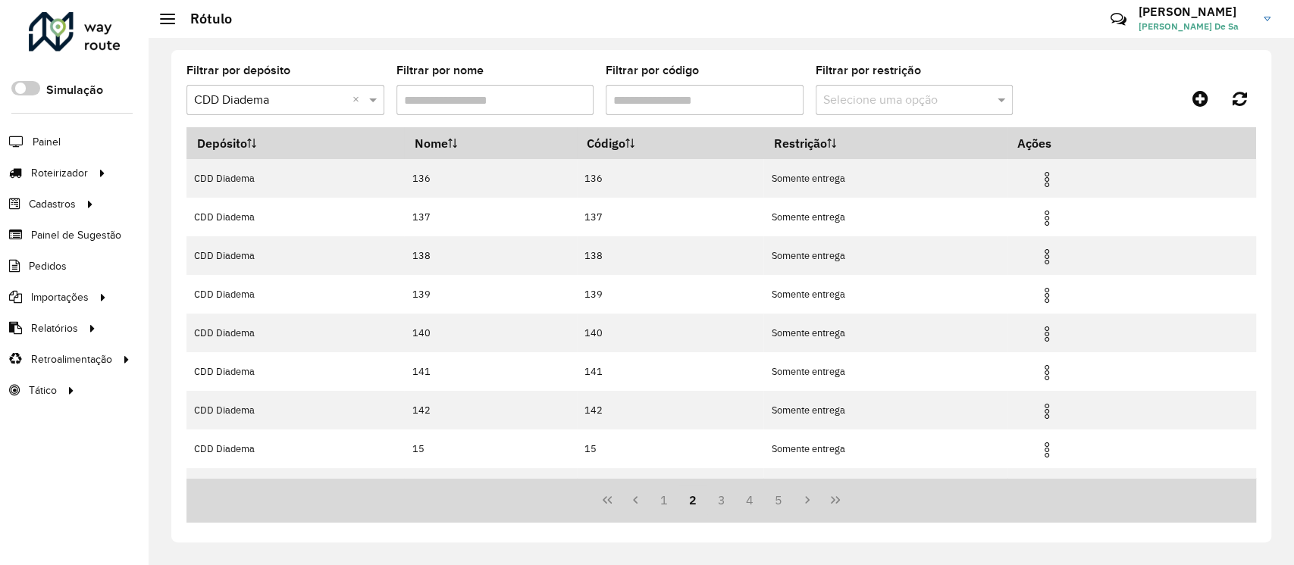
click at [673, 111] on input "Filtrar por código" at bounding box center [704, 100] width 198 height 30
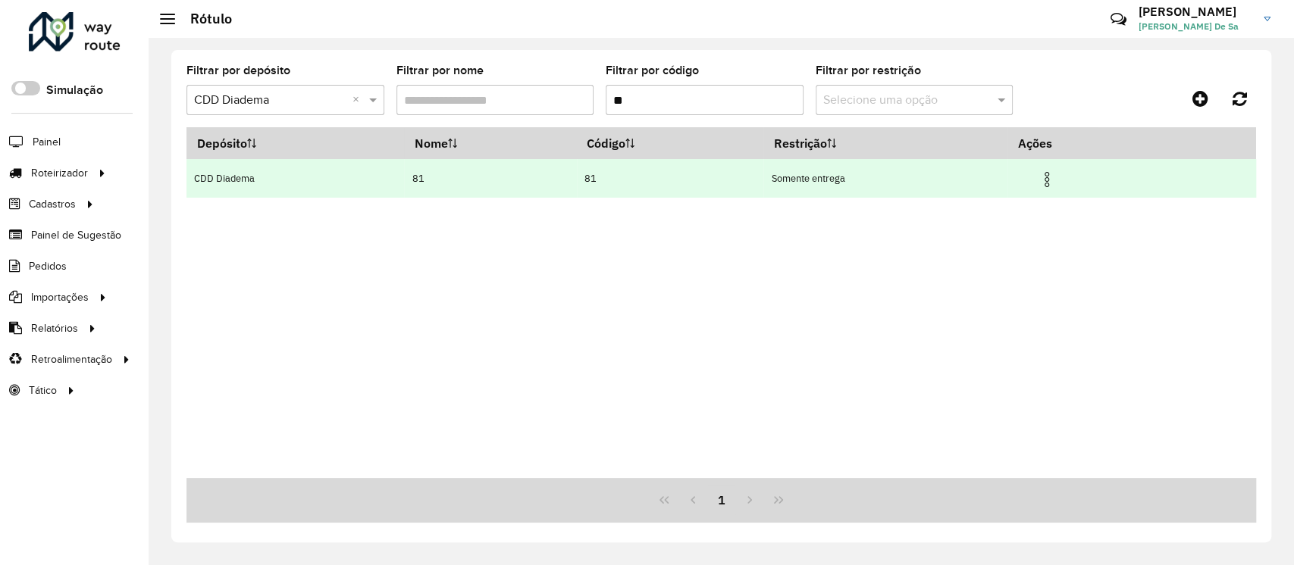
type input "**"
click at [1045, 182] on img at bounding box center [1046, 179] width 18 height 18
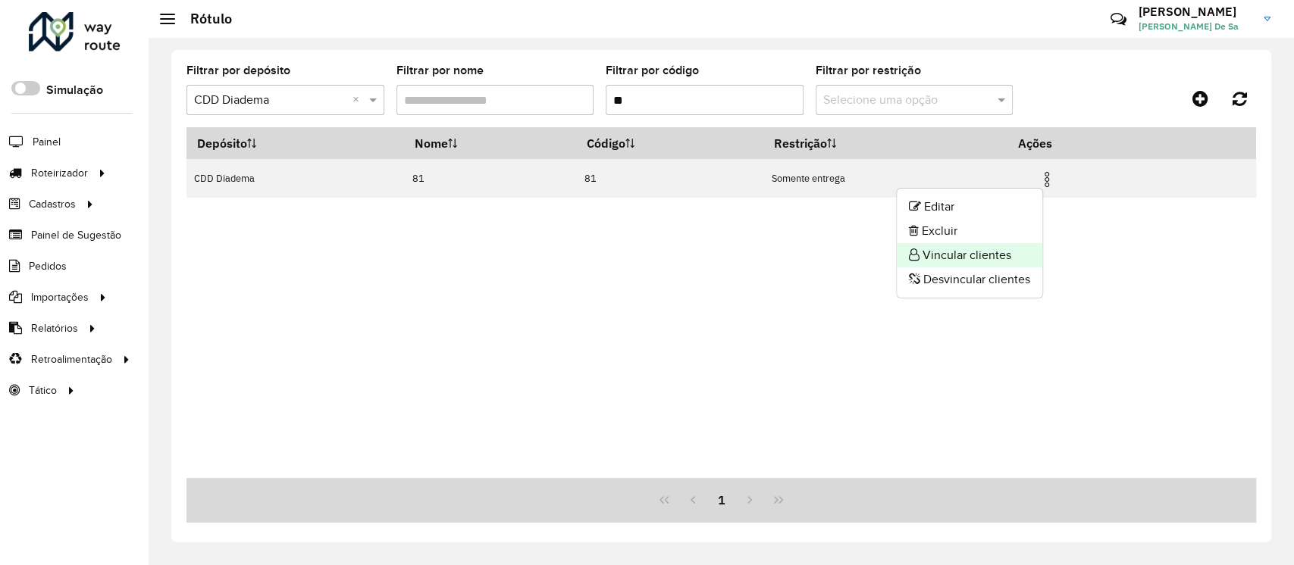
click at [964, 252] on li "Vincular clientes" at bounding box center [968, 255] width 145 height 24
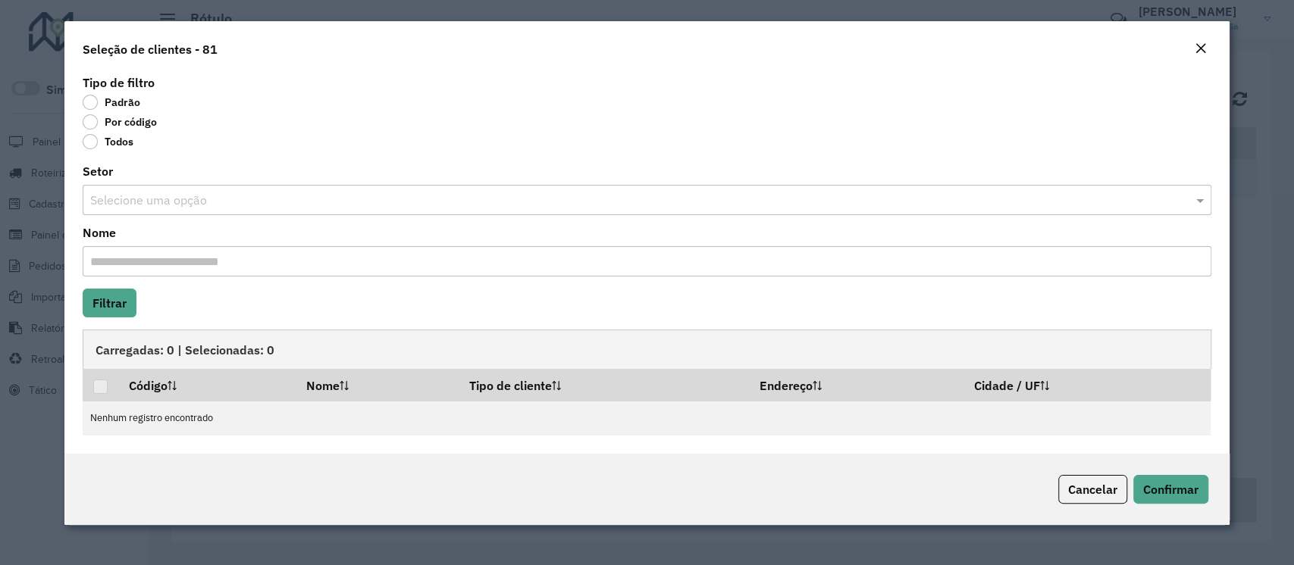
click at [88, 124] on label "Por código" at bounding box center [120, 121] width 74 height 15
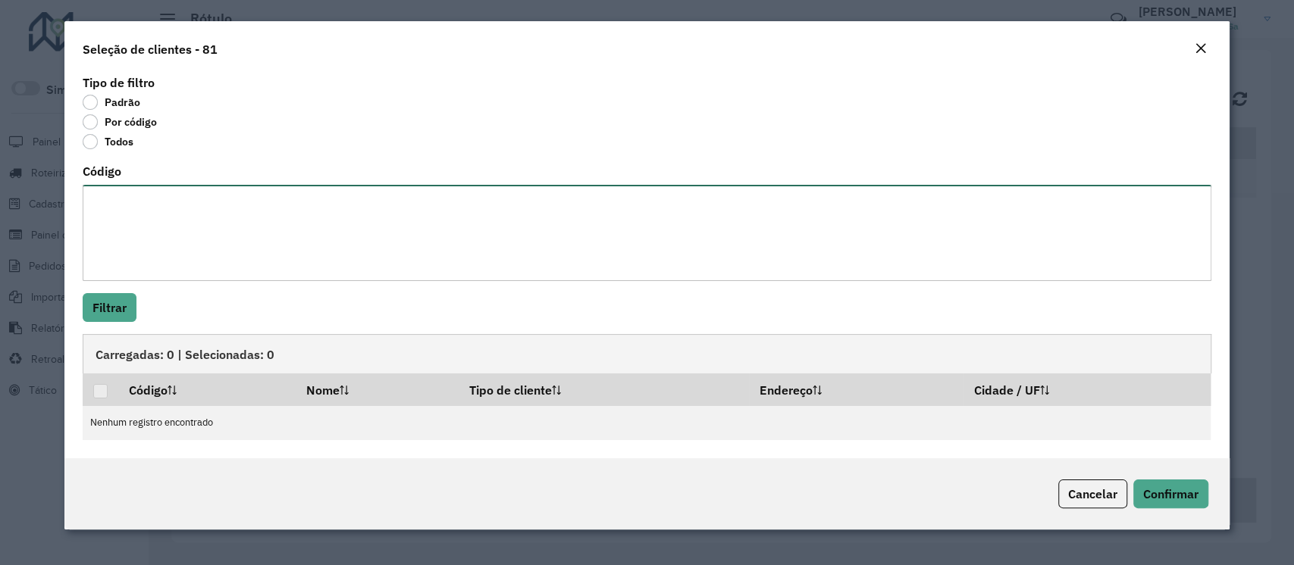
click at [142, 239] on textarea "Código" at bounding box center [647, 233] width 1128 height 96
paste textarea "***** ***** ***** ***** ***** ***** ***** ***** ***** ***** ***** ***** ***** *…"
type textarea "***** ***** ***** ***** ***** ***** ***** ***** ***** ***** ***** ***** ***** *…"
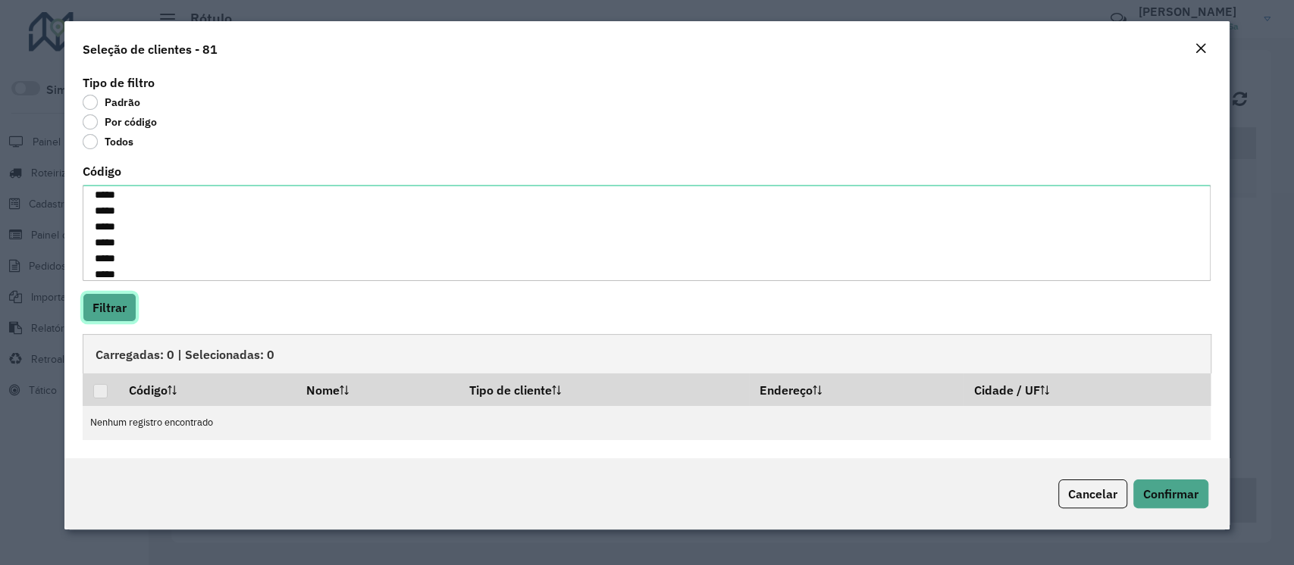
click at [127, 309] on button "Filtrar" at bounding box center [110, 307] width 54 height 29
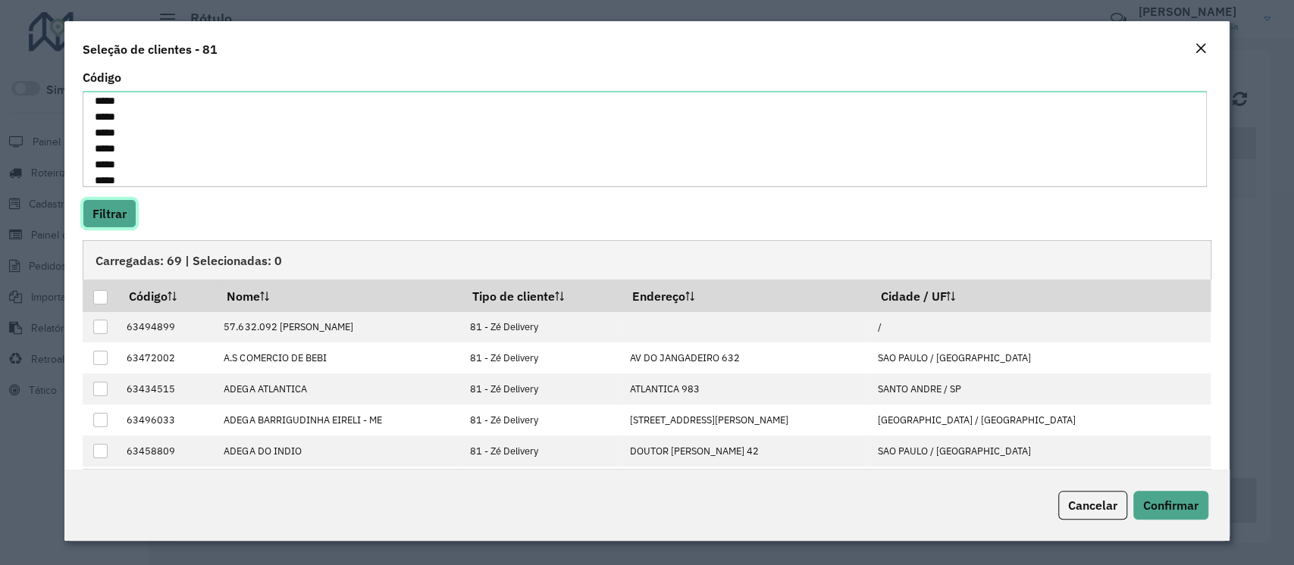
scroll to position [156, 0]
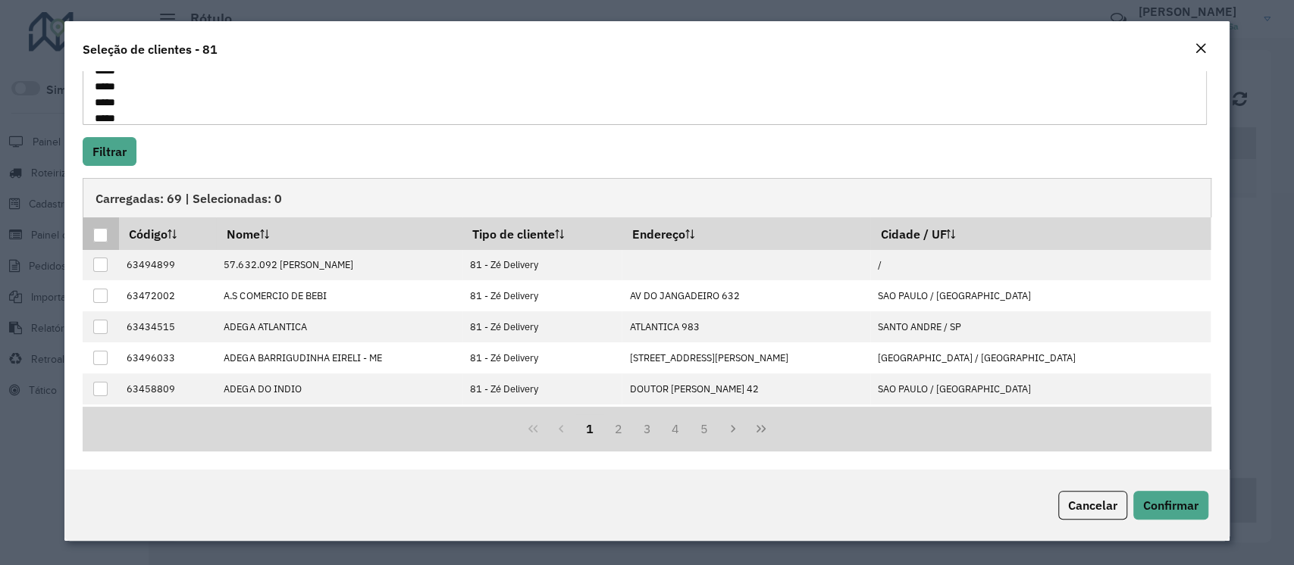
click at [102, 228] on div at bounding box center [100, 235] width 14 height 14
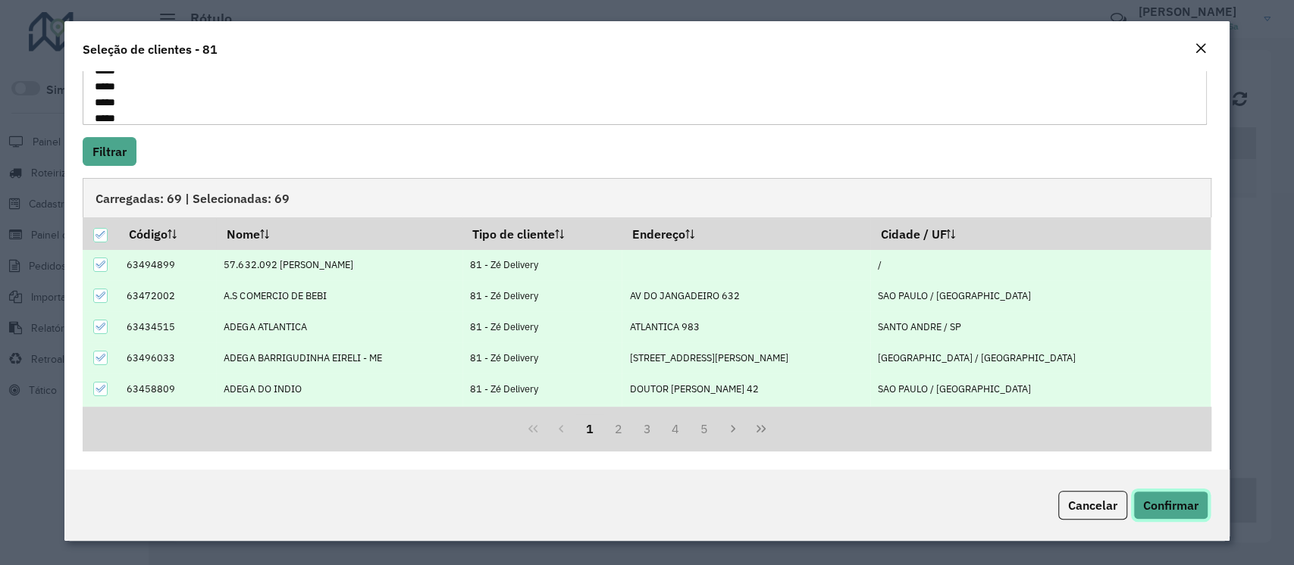
click at [1184, 515] on button "Confirmar" at bounding box center [1170, 505] width 75 height 29
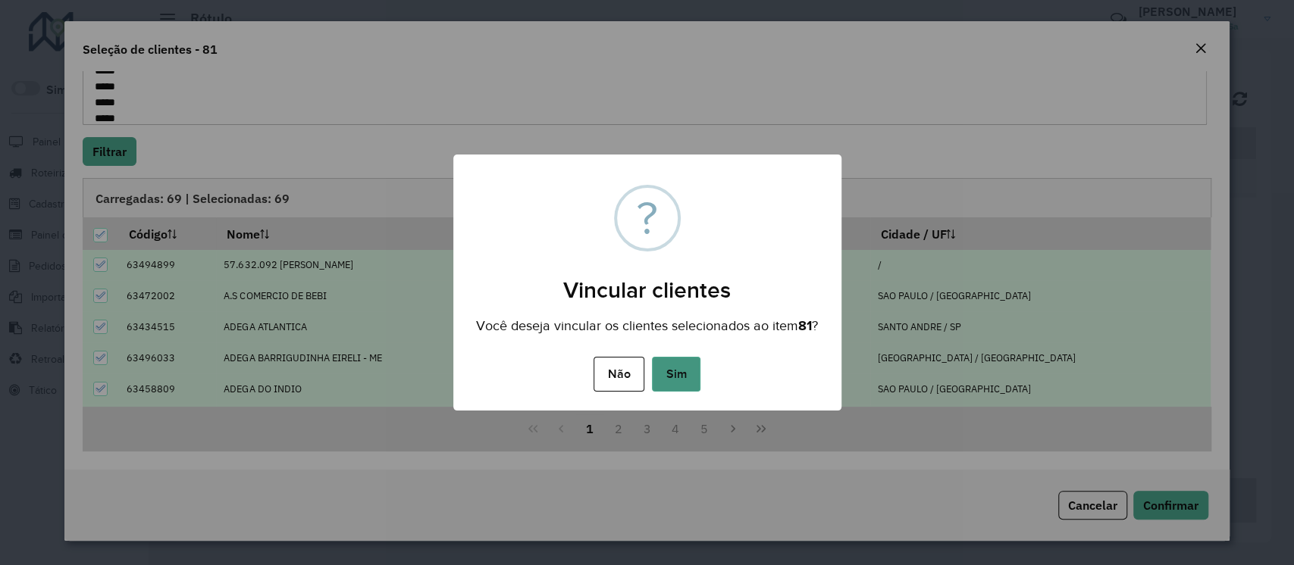
click at [674, 378] on button "Sim" at bounding box center [676, 374] width 48 height 35
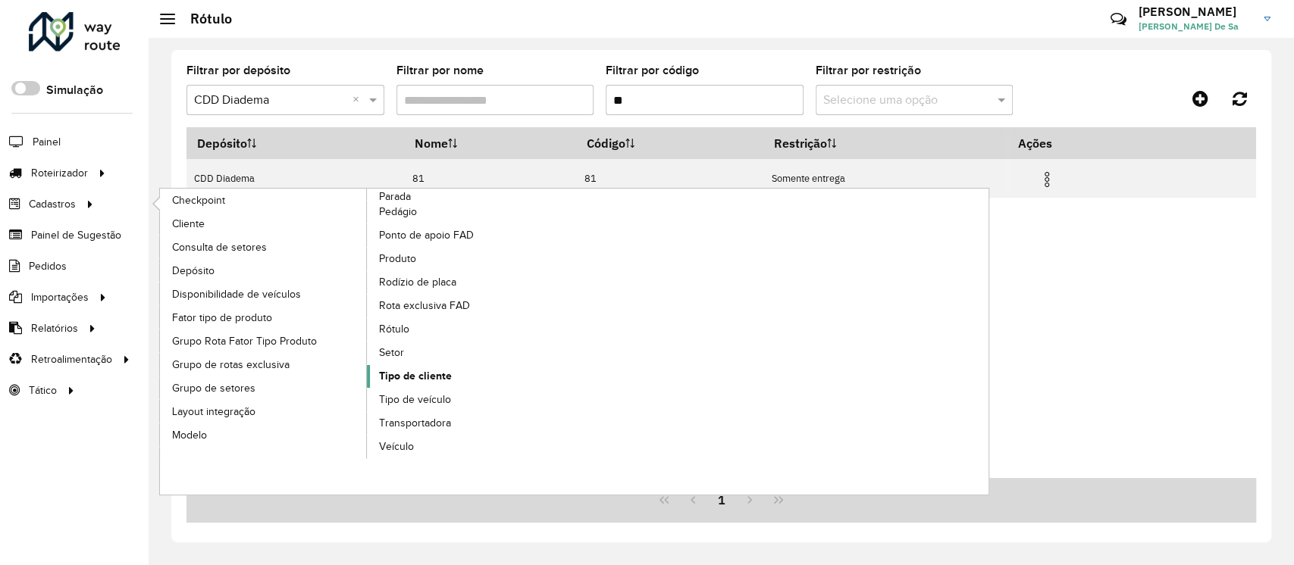
click at [431, 380] on span "Tipo de cliente" at bounding box center [415, 376] width 73 height 16
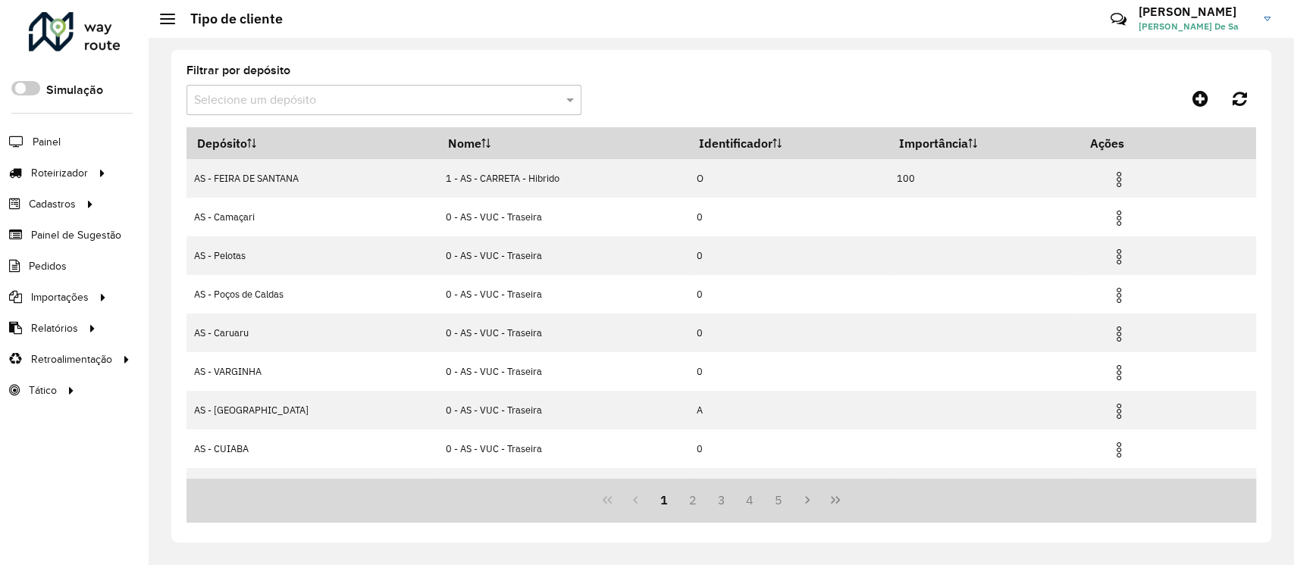
click at [249, 105] on input "text" at bounding box center [368, 101] width 349 height 18
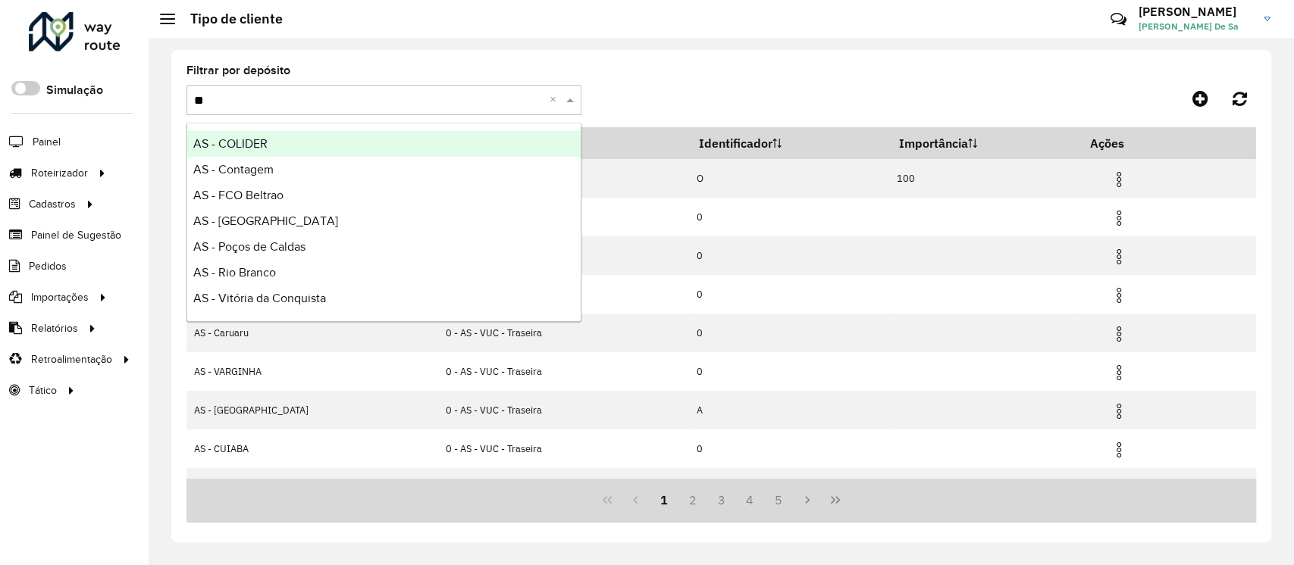
type input "***"
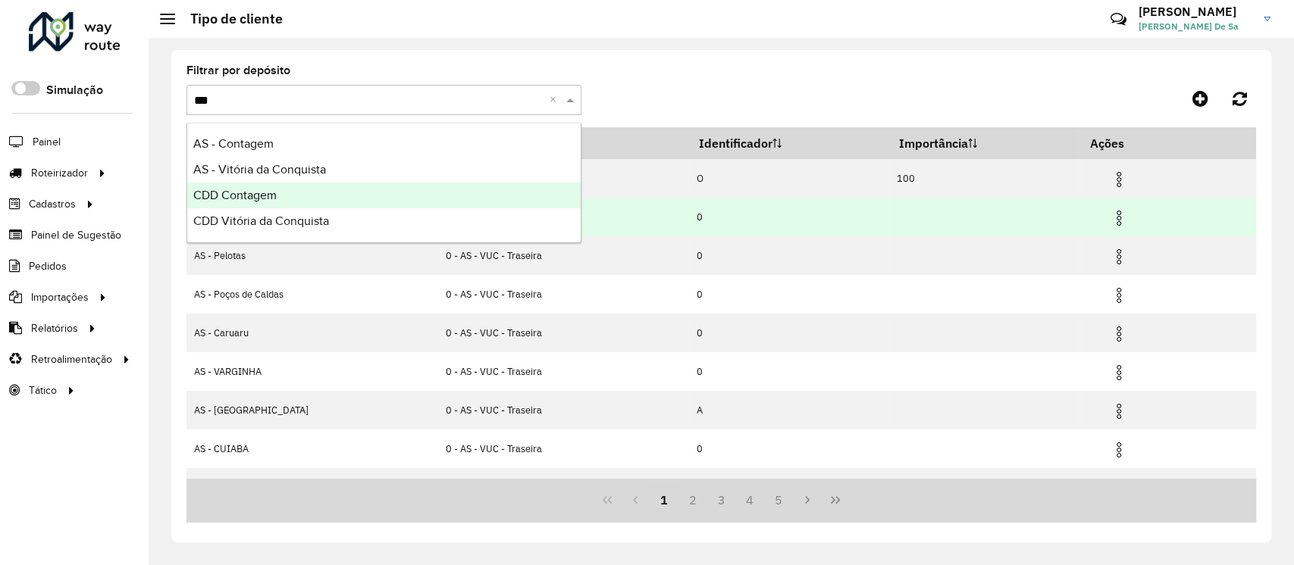
click at [264, 198] on span "CDD Contagem" at bounding box center [234, 195] width 83 height 13
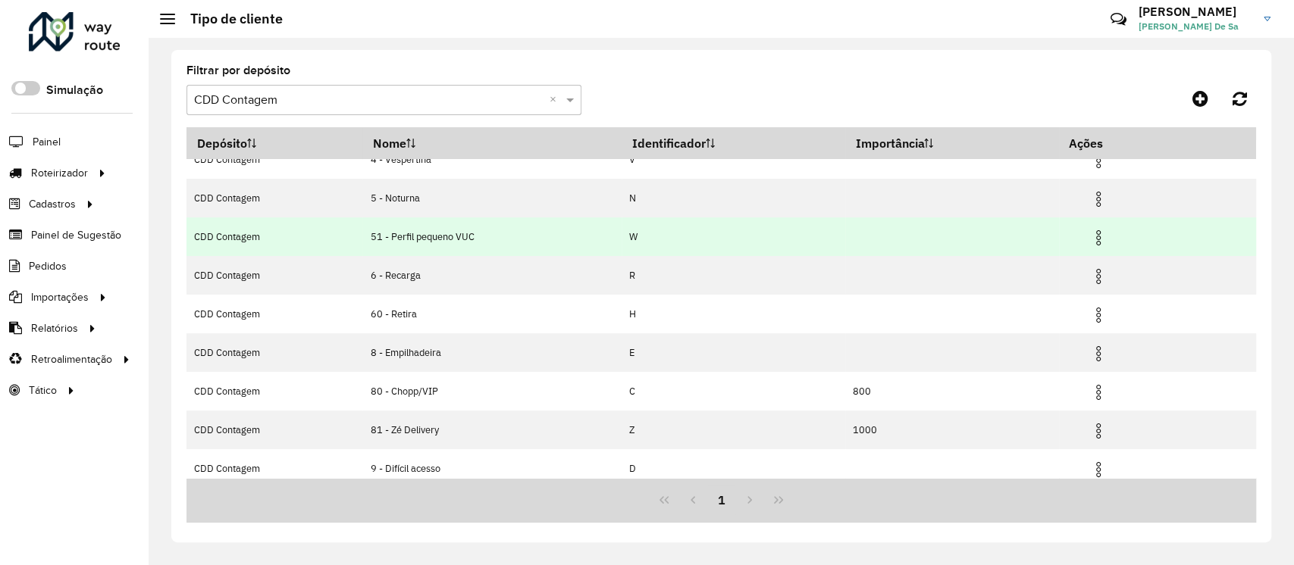
scroll to position [144, 0]
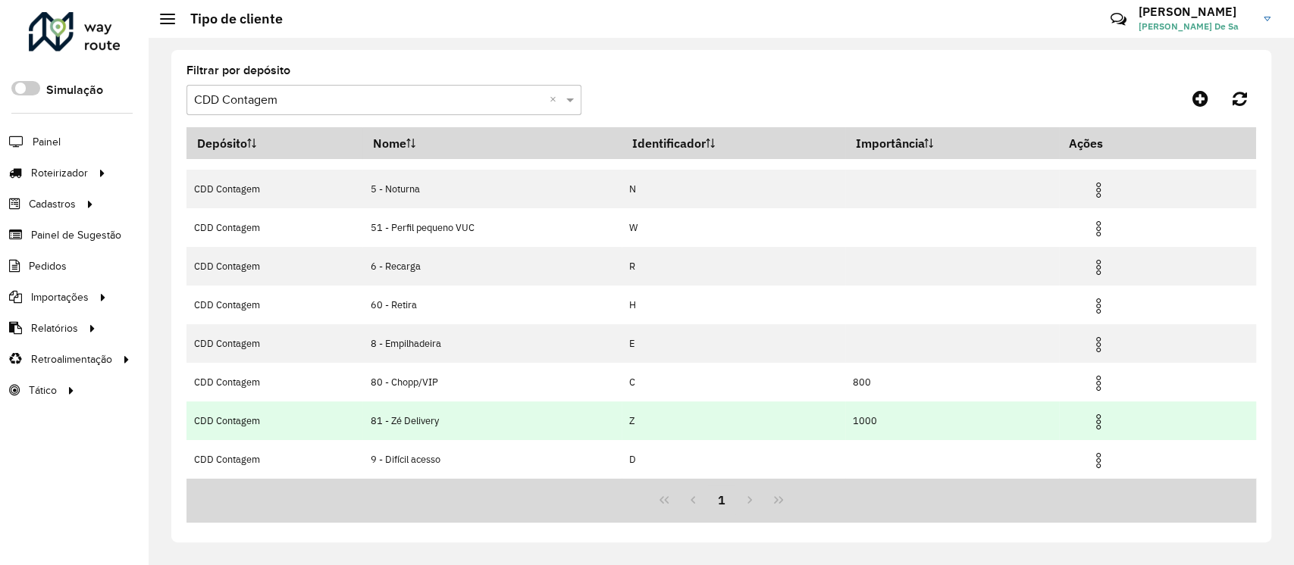
click at [1097, 428] on img at bounding box center [1098, 422] width 18 height 18
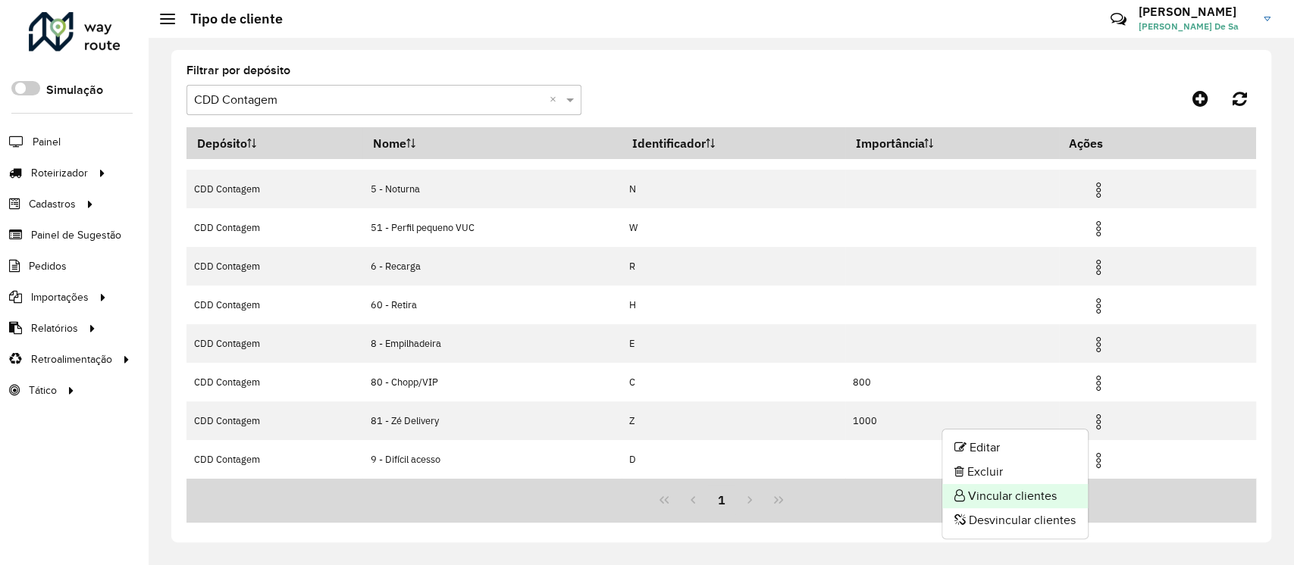
click at [1031, 493] on li "Vincular clientes" at bounding box center [1014, 496] width 145 height 24
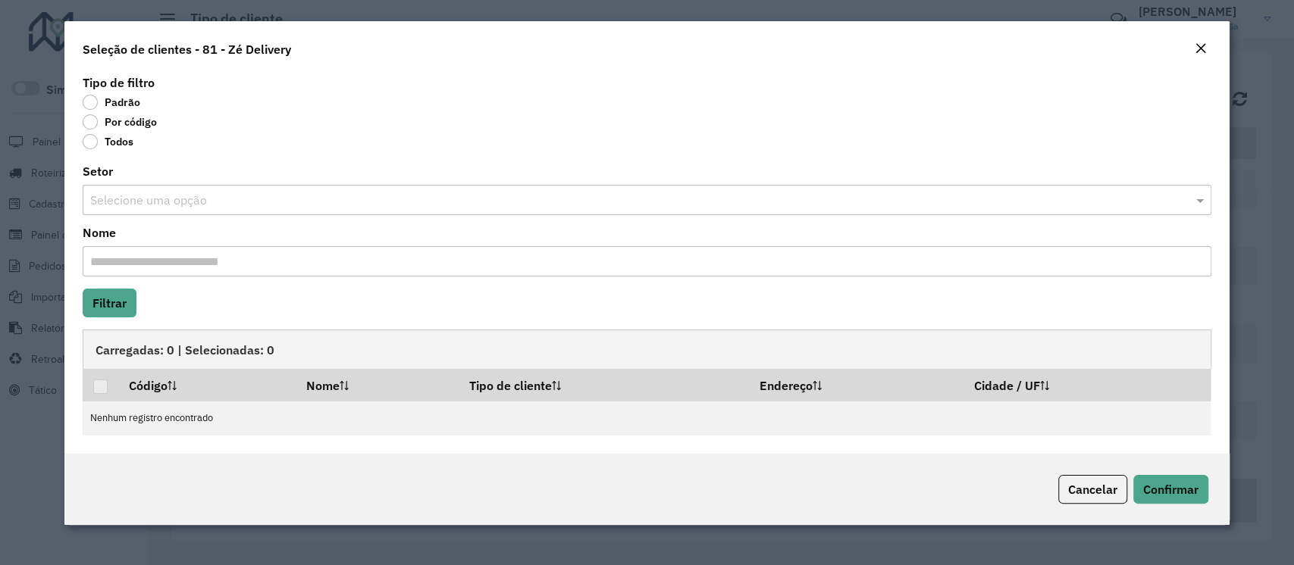
click at [99, 123] on label "Por código" at bounding box center [120, 121] width 74 height 15
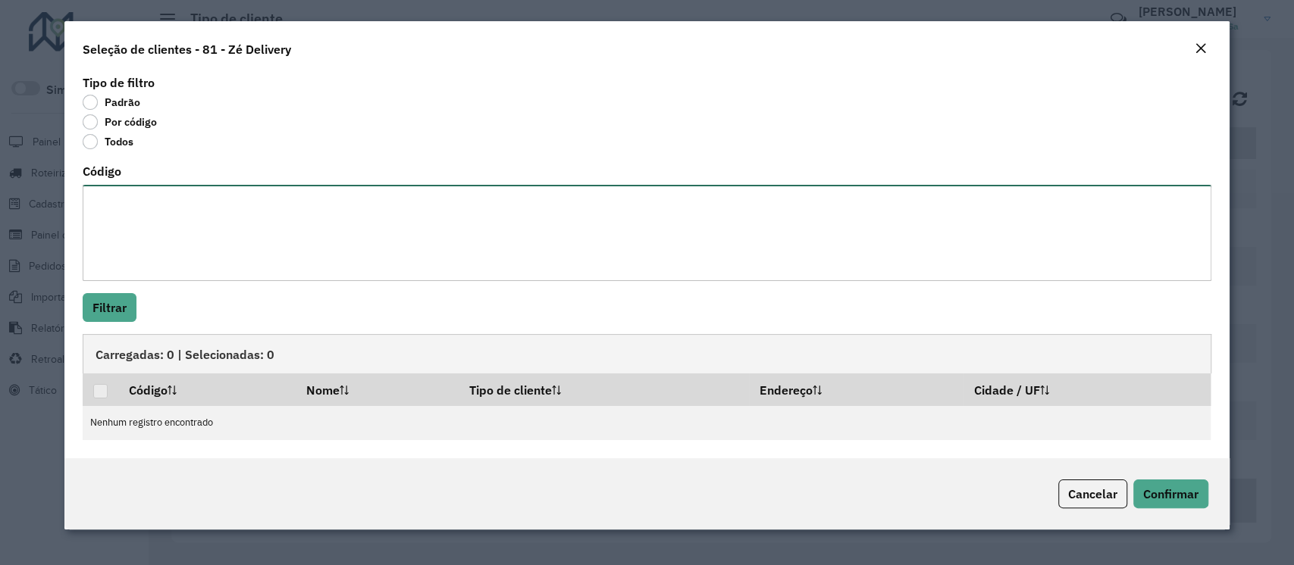
click at [105, 221] on textarea "Código" at bounding box center [647, 233] width 1128 height 96
paste textarea "***** ***** ***** ***** ***** ***** ***** ***** ***** ***** ***** ***** ***** *…"
type textarea "***** ***** ***** ***** ***** ***** ***** ***** ***** ***** ***** ***** ***** *…"
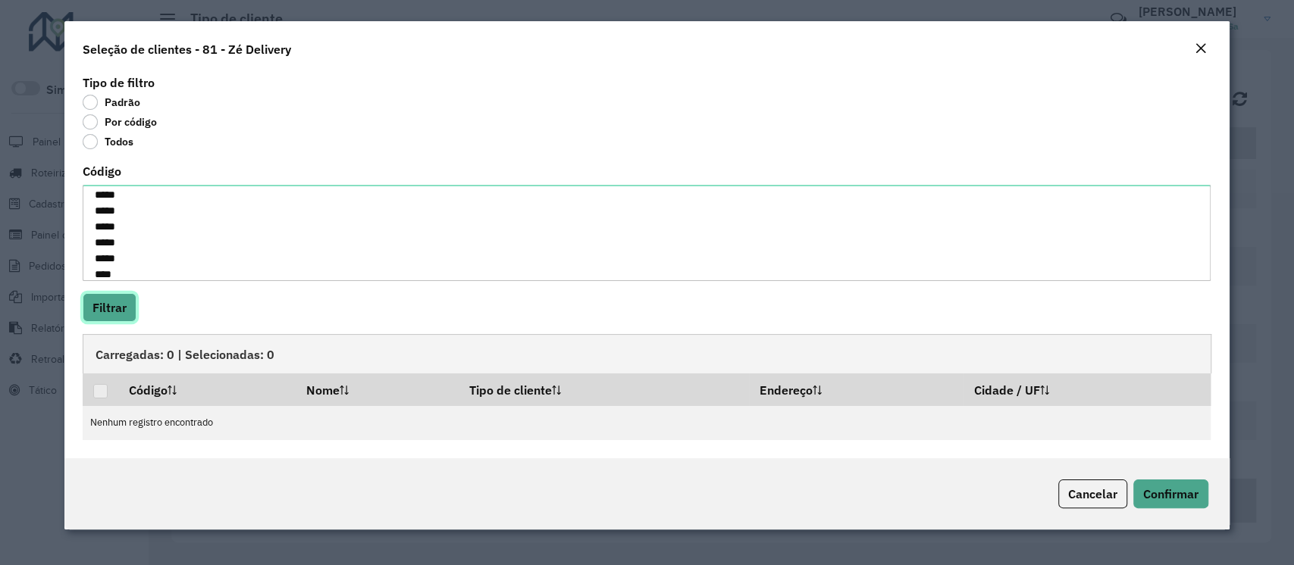
click at [115, 312] on button "Filtrar" at bounding box center [110, 307] width 54 height 29
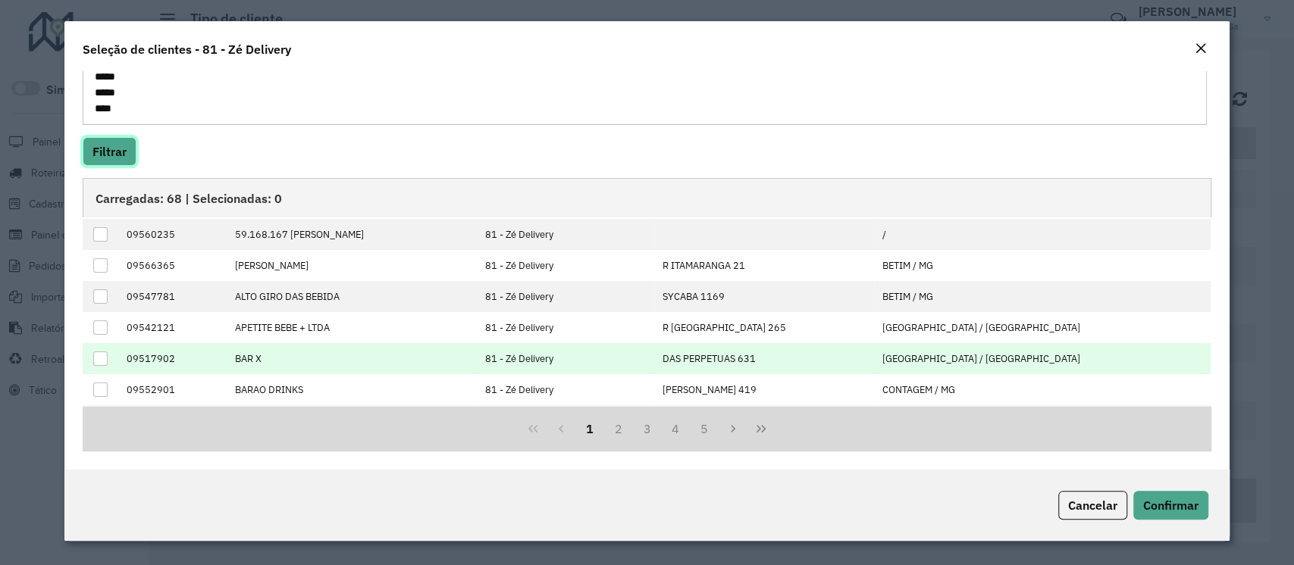
scroll to position [152, 0]
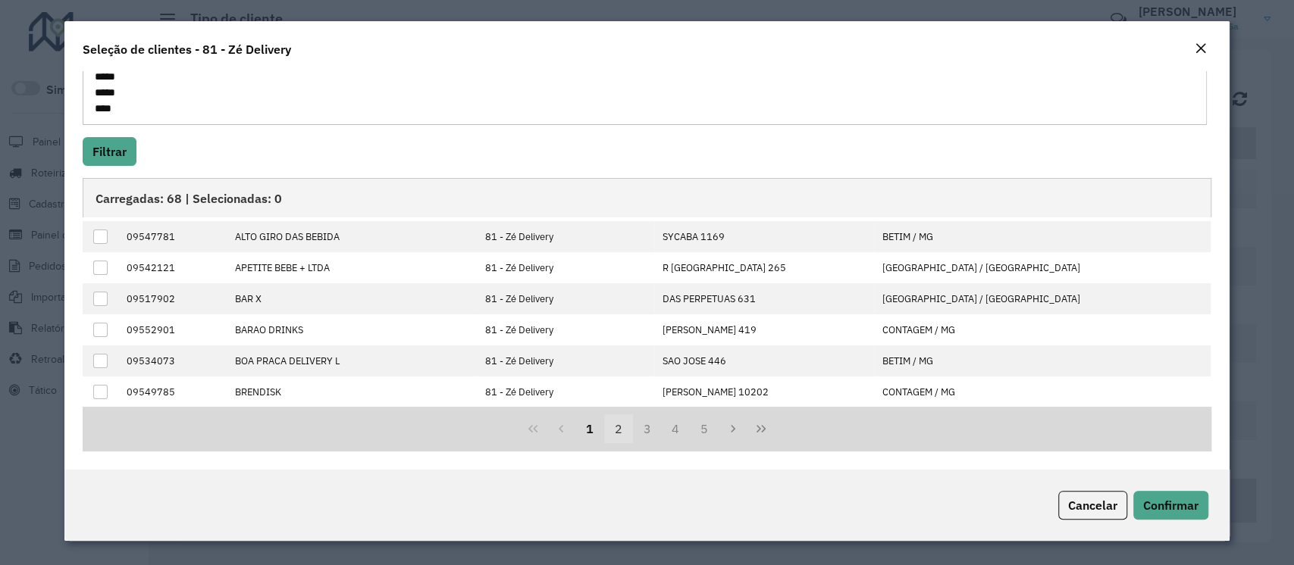
click at [618, 438] on button "2" at bounding box center [618, 429] width 29 height 29
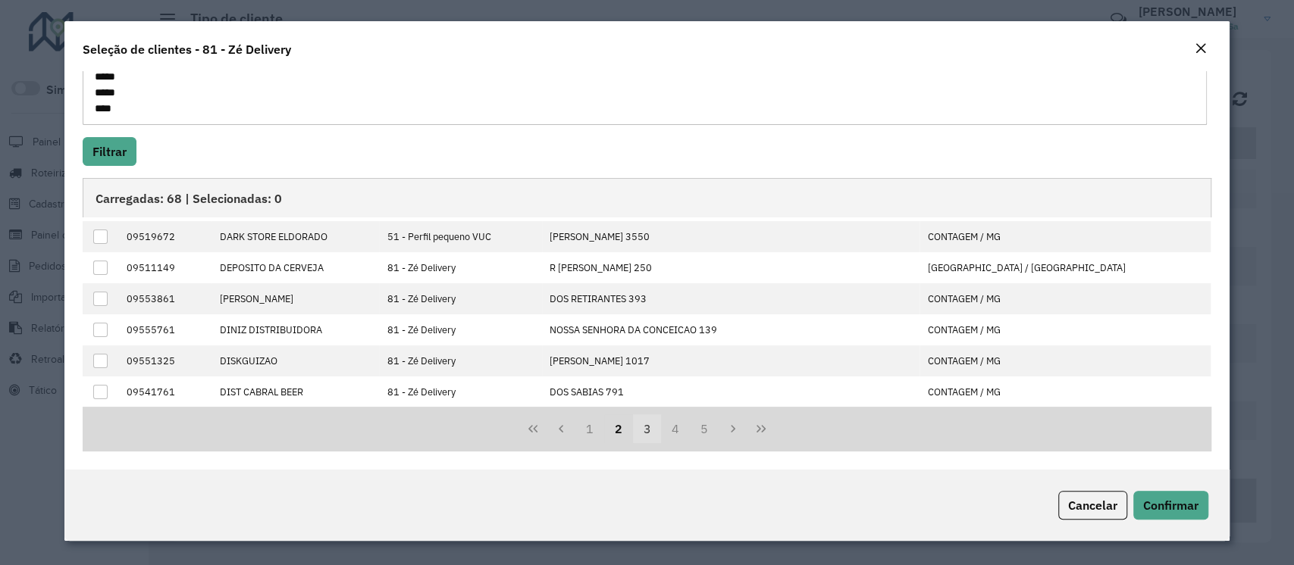
click at [641, 428] on button "3" at bounding box center [647, 429] width 29 height 29
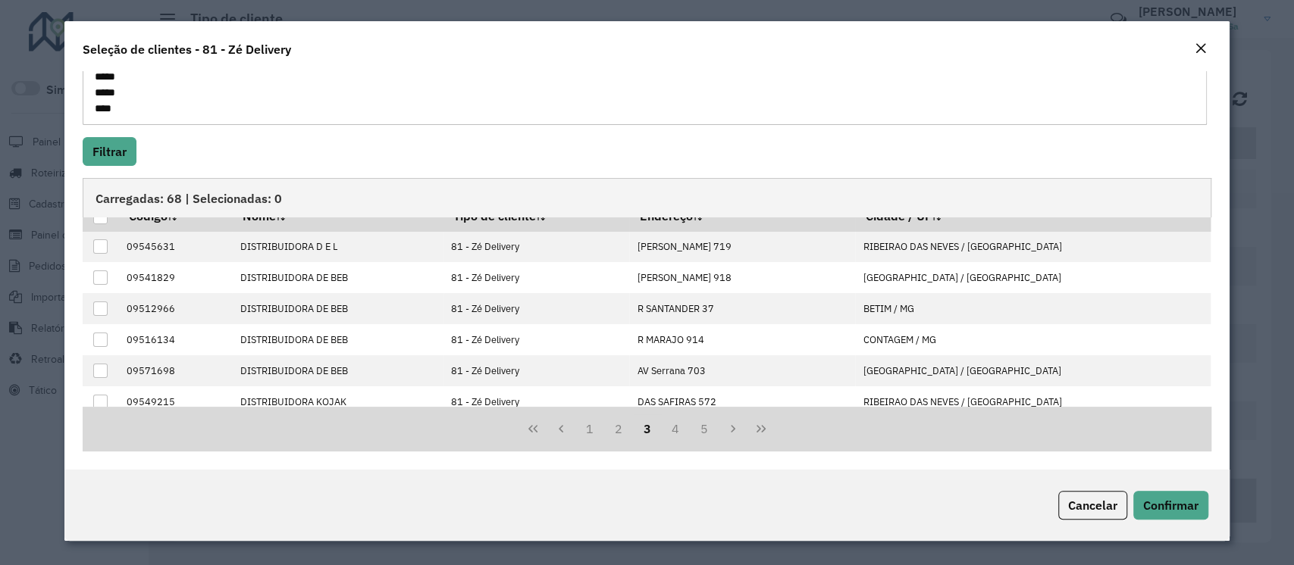
scroll to position [0, 0]
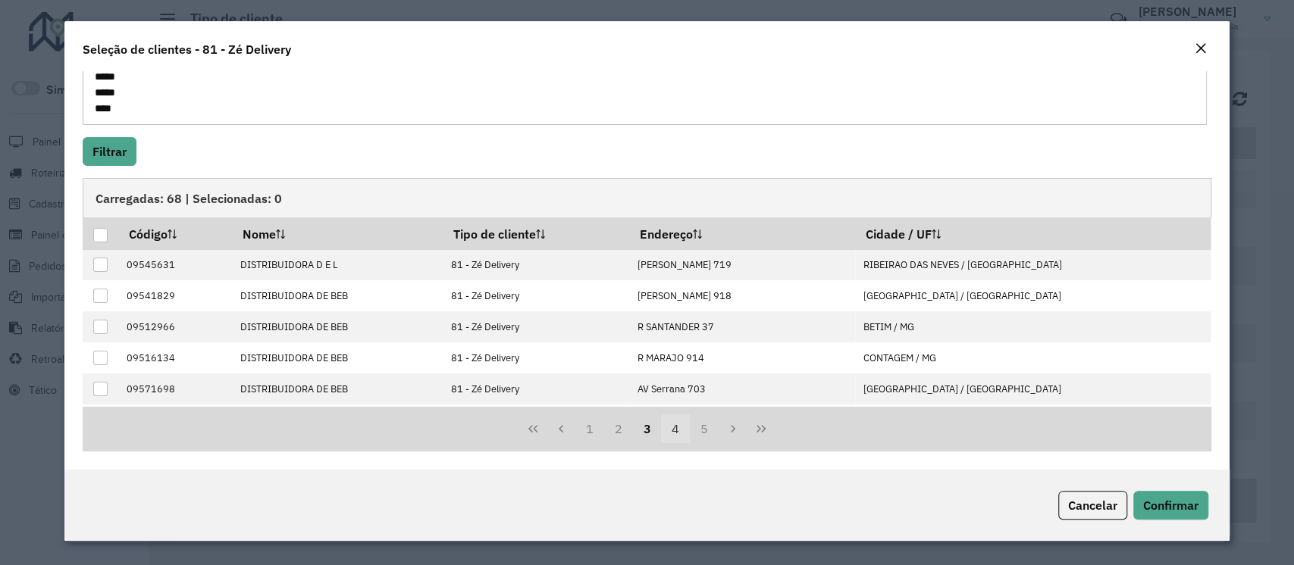
click at [662, 438] on button "4" at bounding box center [675, 429] width 29 height 29
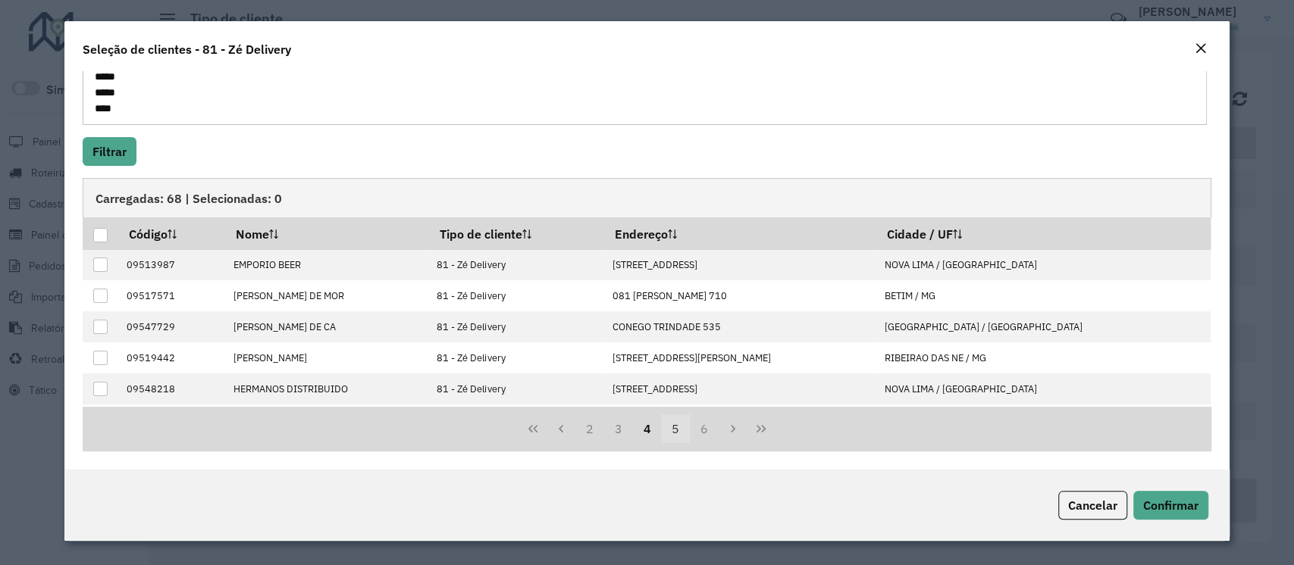
click at [677, 434] on button "5" at bounding box center [675, 429] width 29 height 29
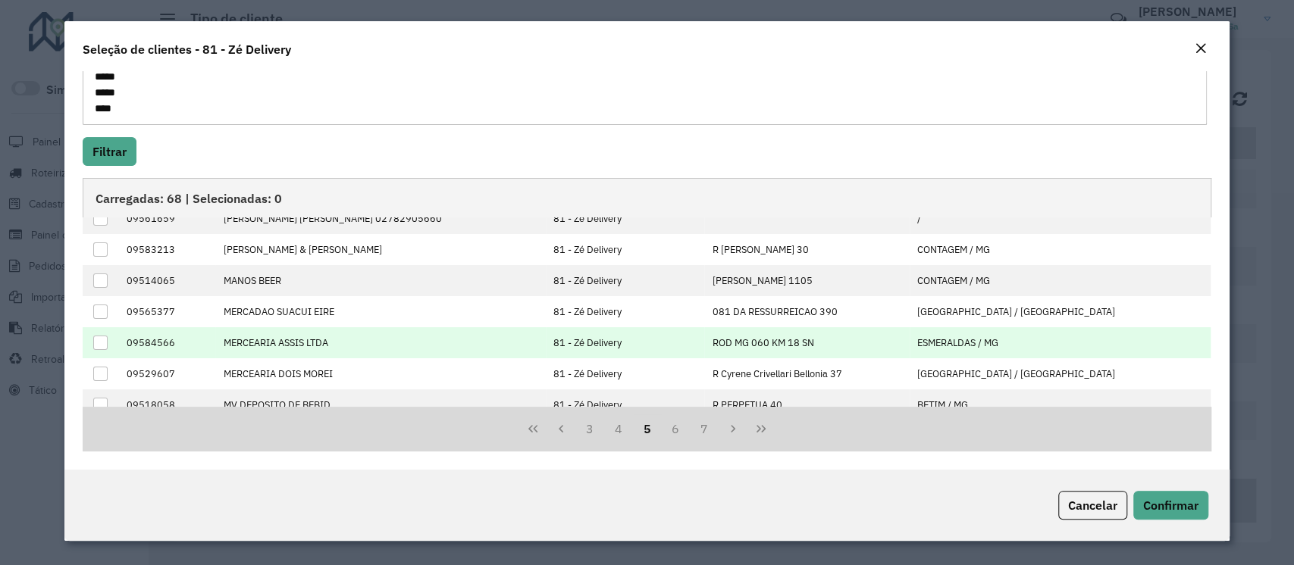
scroll to position [152, 0]
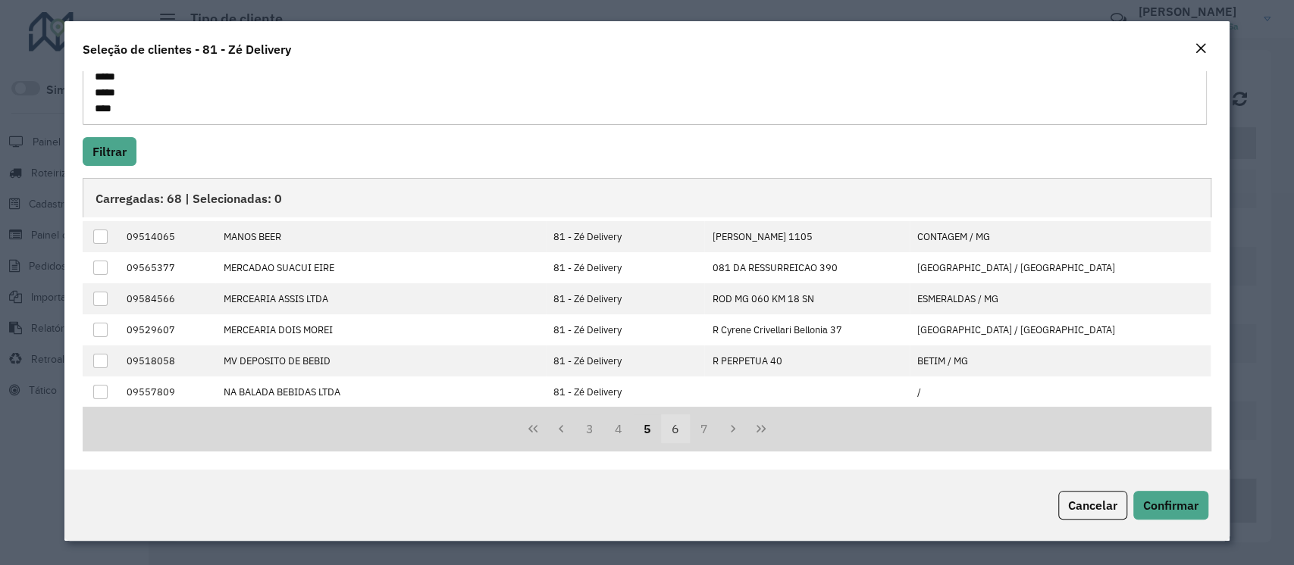
click at [668, 443] on button "6" at bounding box center [675, 429] width 29 height 29
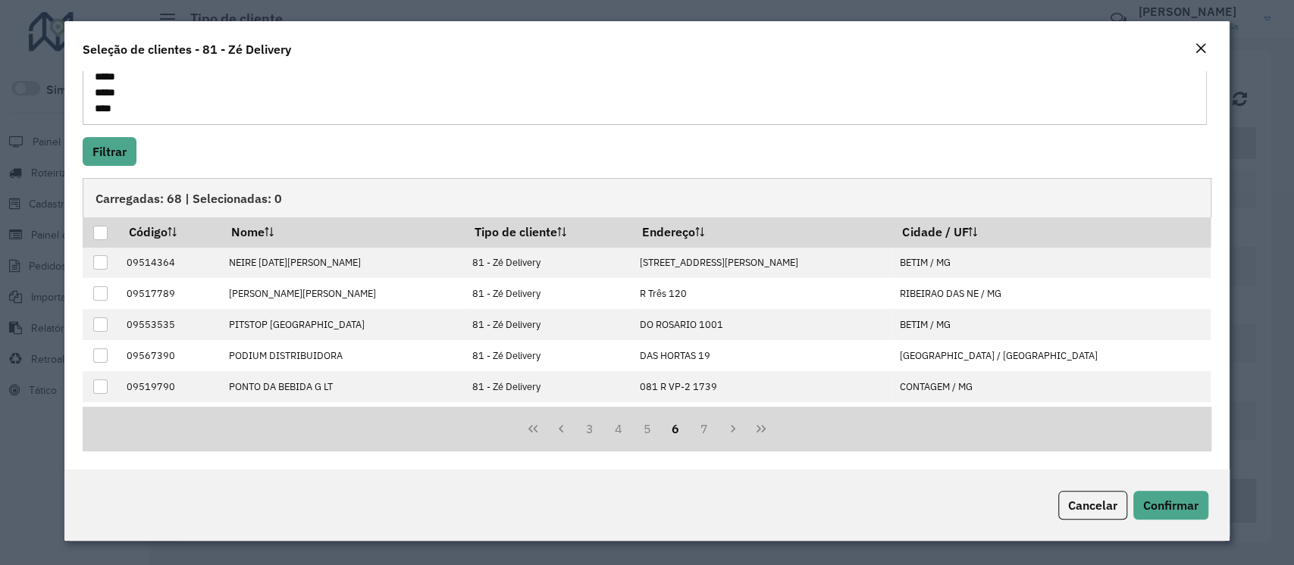
scroll to position [0, 0]
click at [702, 430] on button "7" at bounding box center [704, 429] width 29 height 29
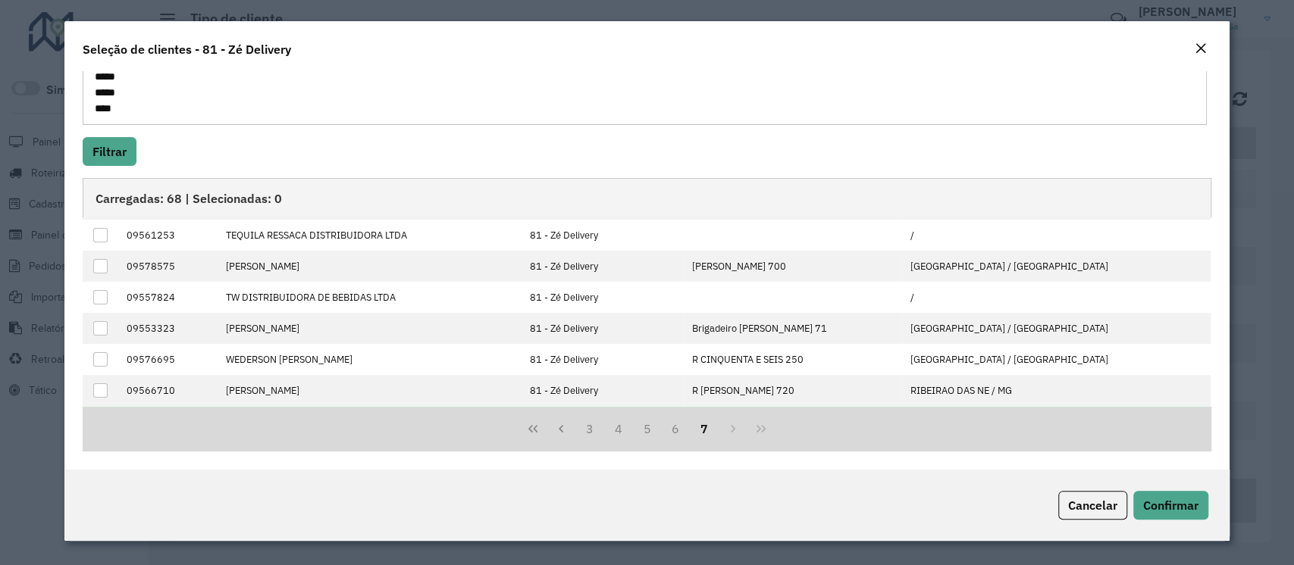
scroll to position [91, 0]
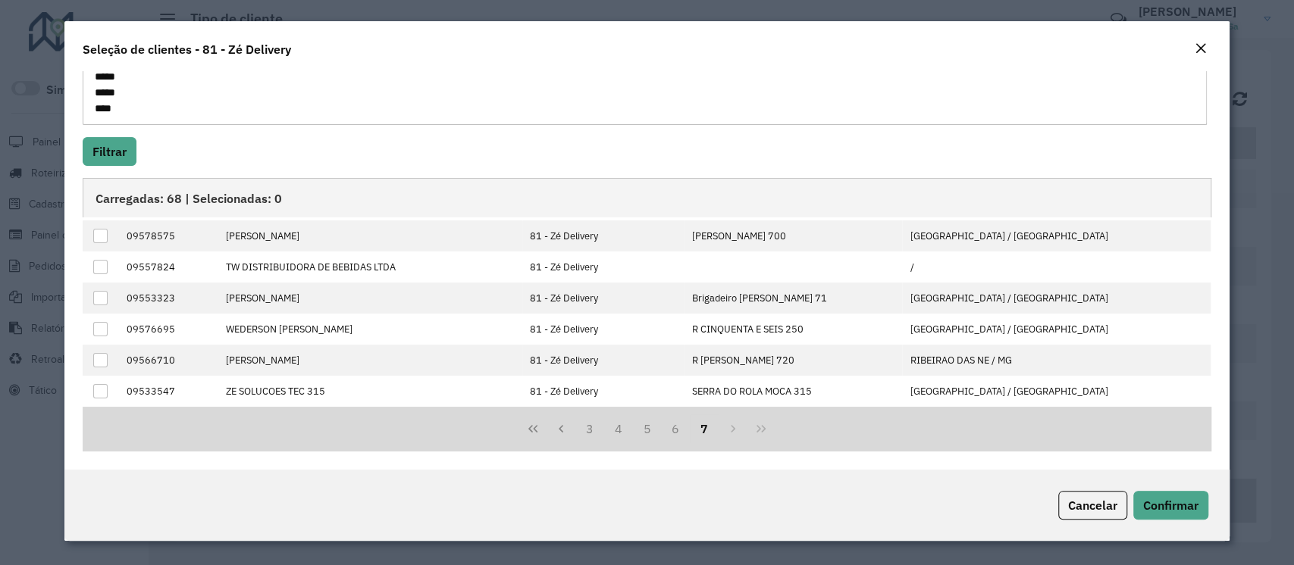
click at [1195, 45] on em "Close" at bounding box center [1200, 48] width 12 height 12
